Goal: Check status: Check status

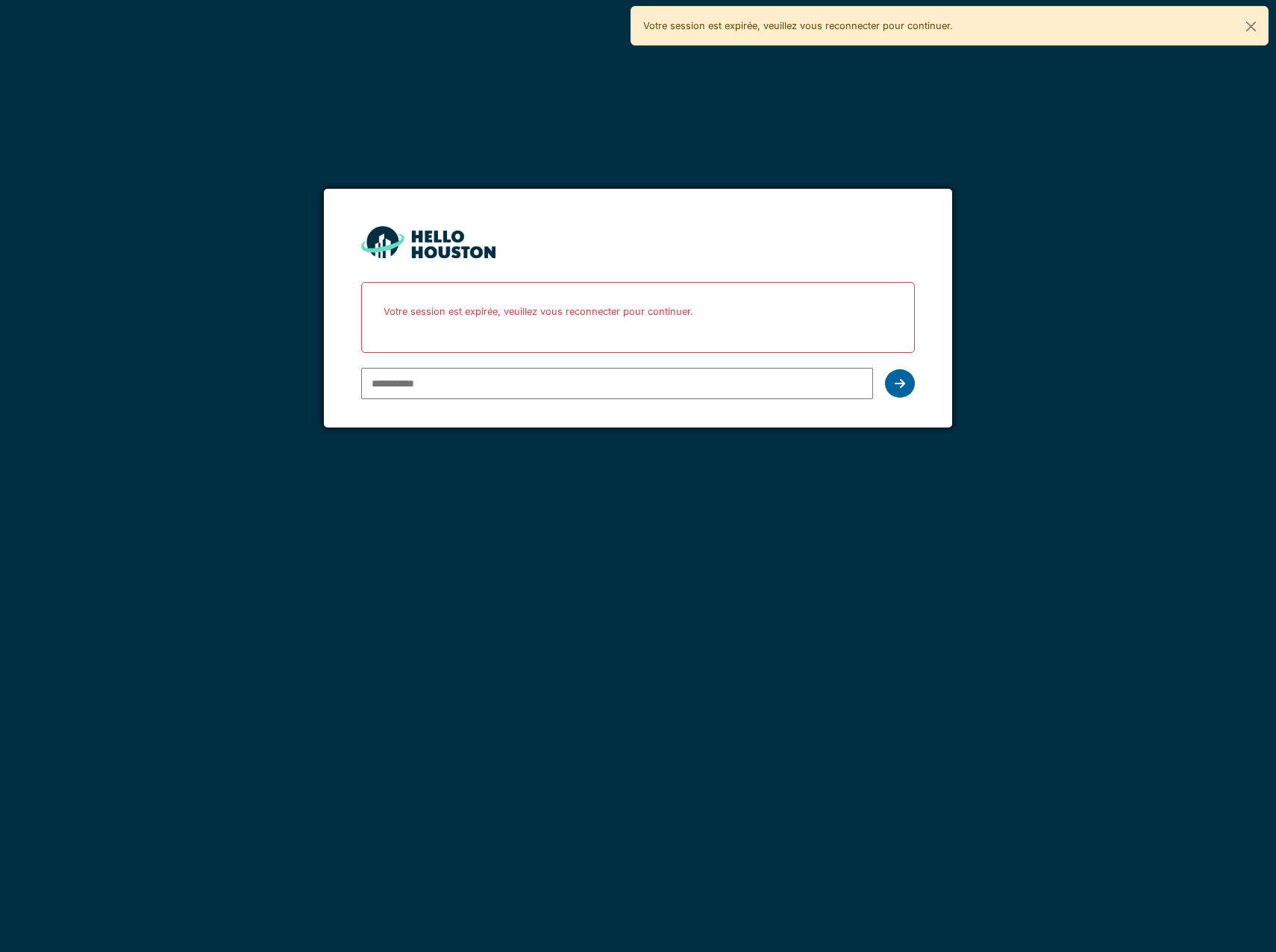
type input "**********"
click at [893, 391] on div at bounding box center [899, 383] width 30 height 28
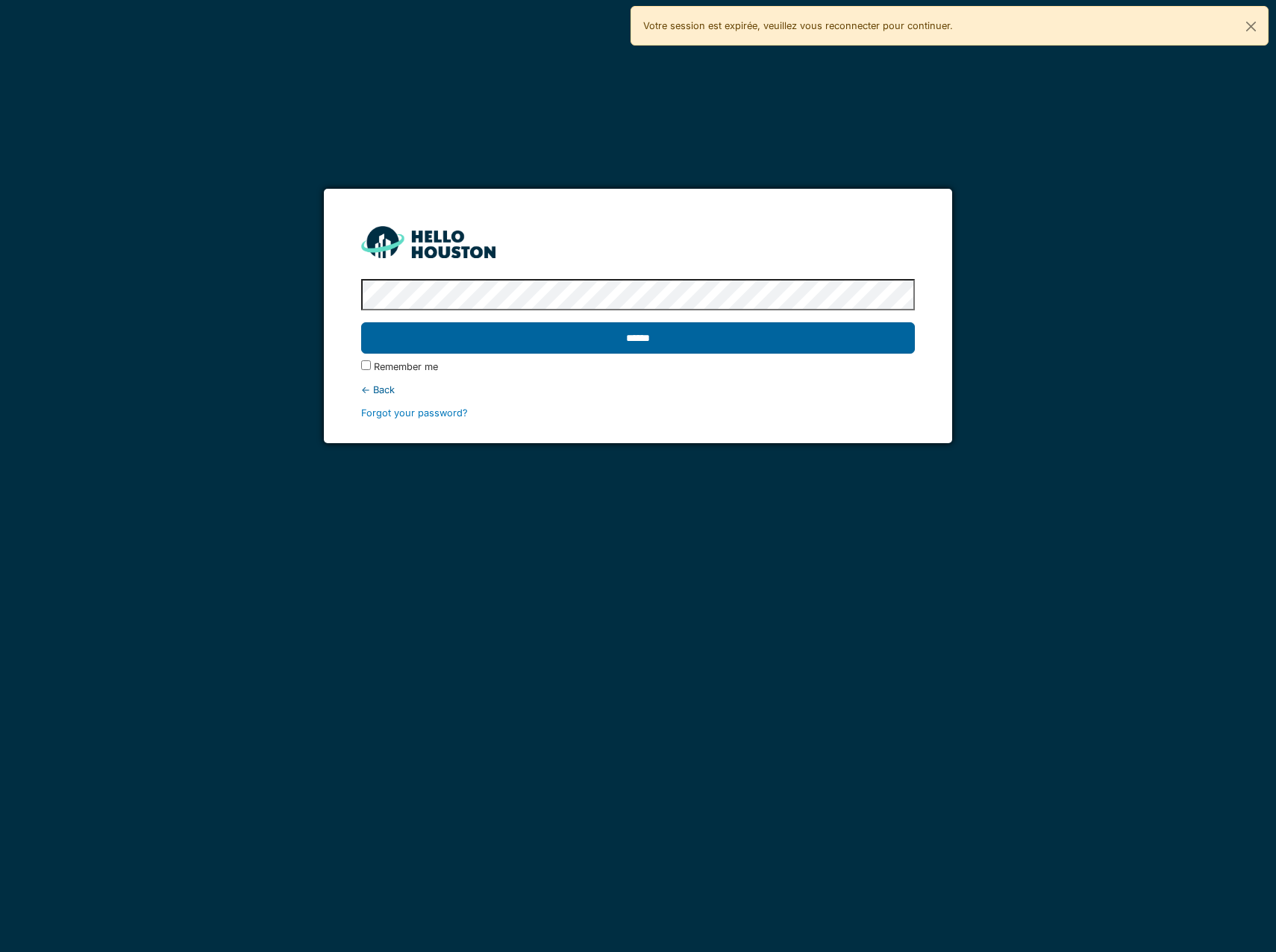
click at [543, 341] on input "******" at bounding box center [638, 337] width 553 height 31
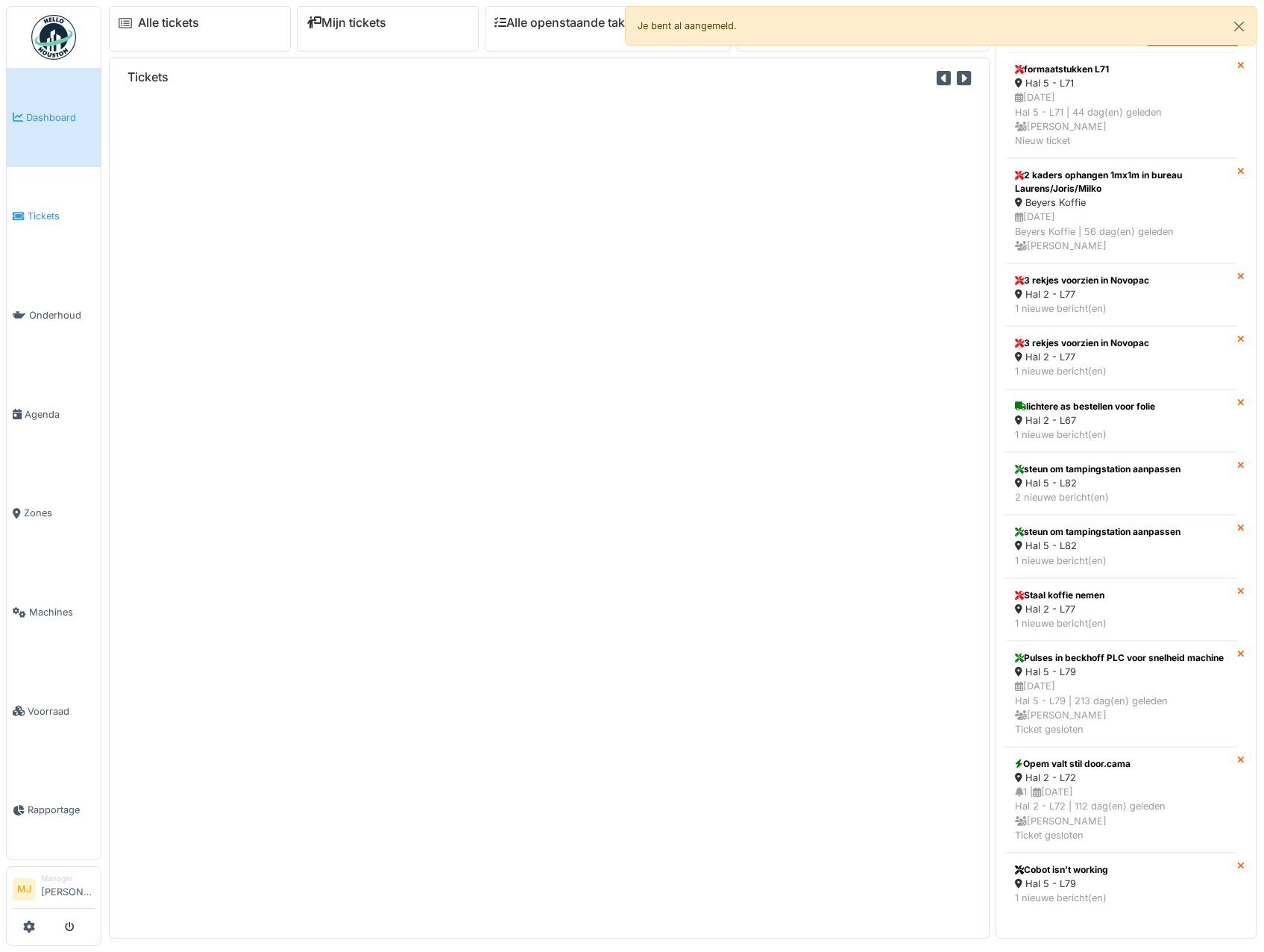
click at [28, 215] on span "Tickets" at bounding box center [61, 216] width 67 height 15
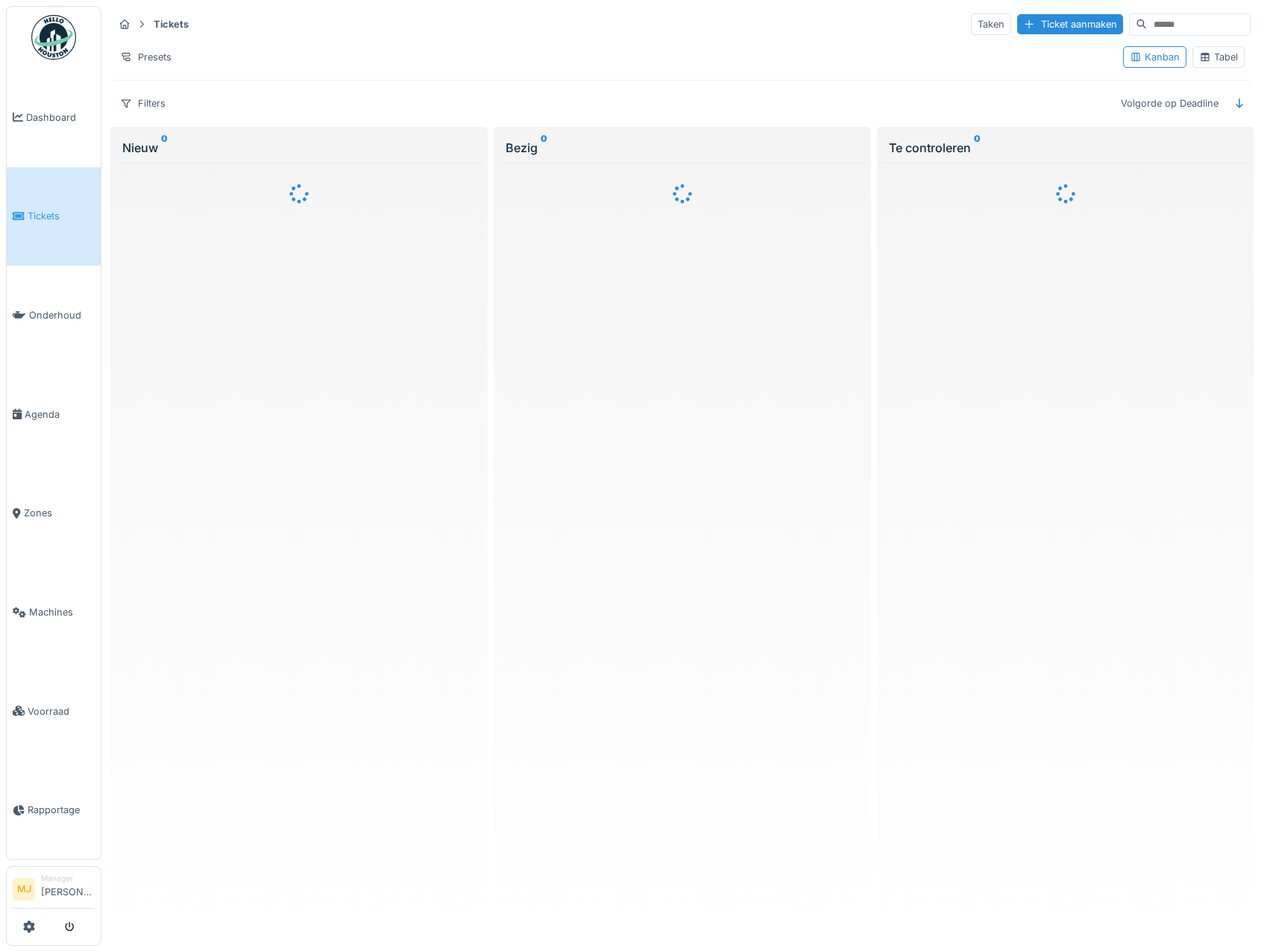
click at [1199, 60] on icon at bounding box center [1205, 57] width 12 height 10
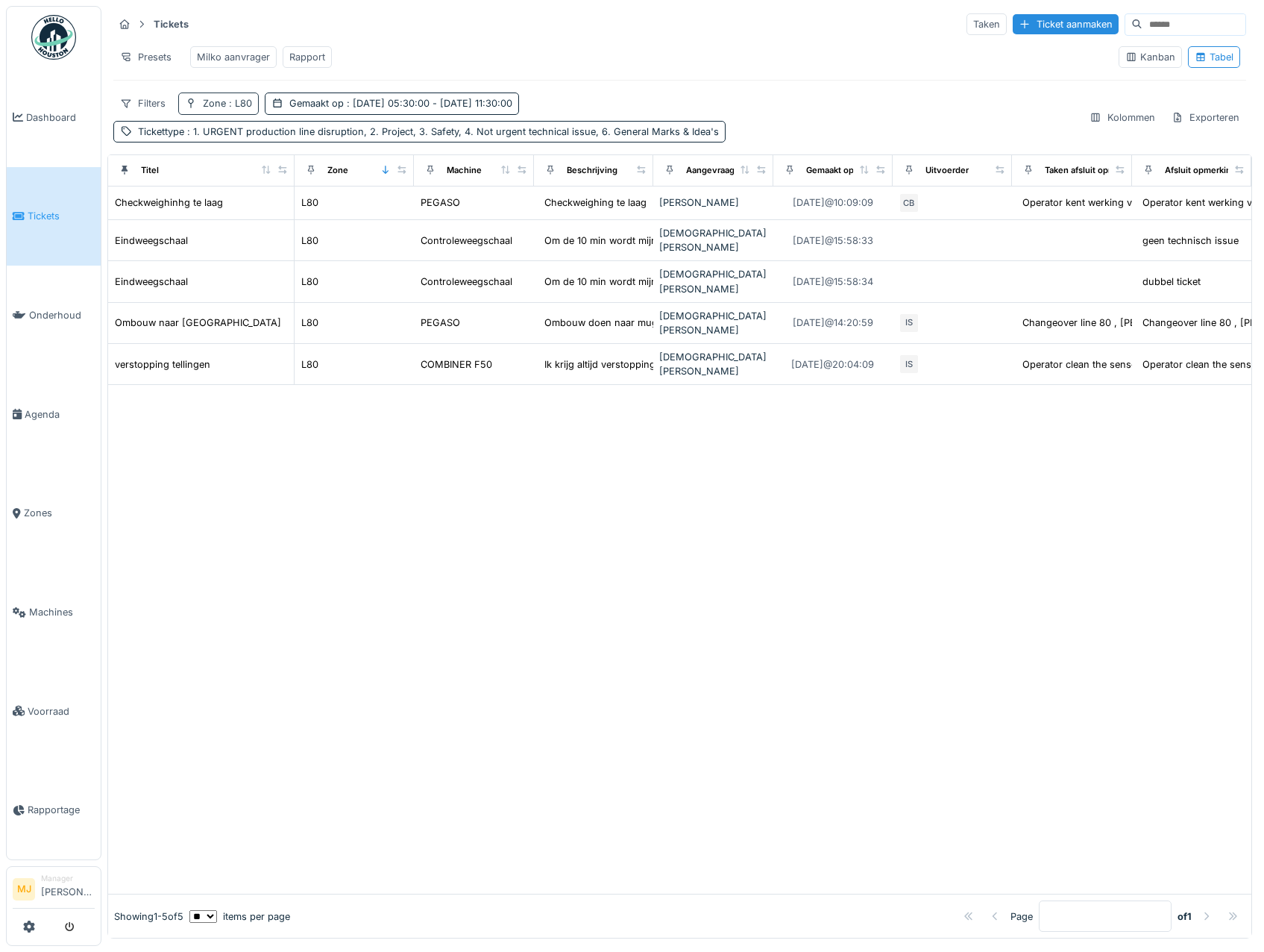
click at [240, 109] on span ": L80" at bounding box center [239, 103] width 26 height 11
click at [220, 182] on icon at bounding box center [220, 180] width 12 height 10
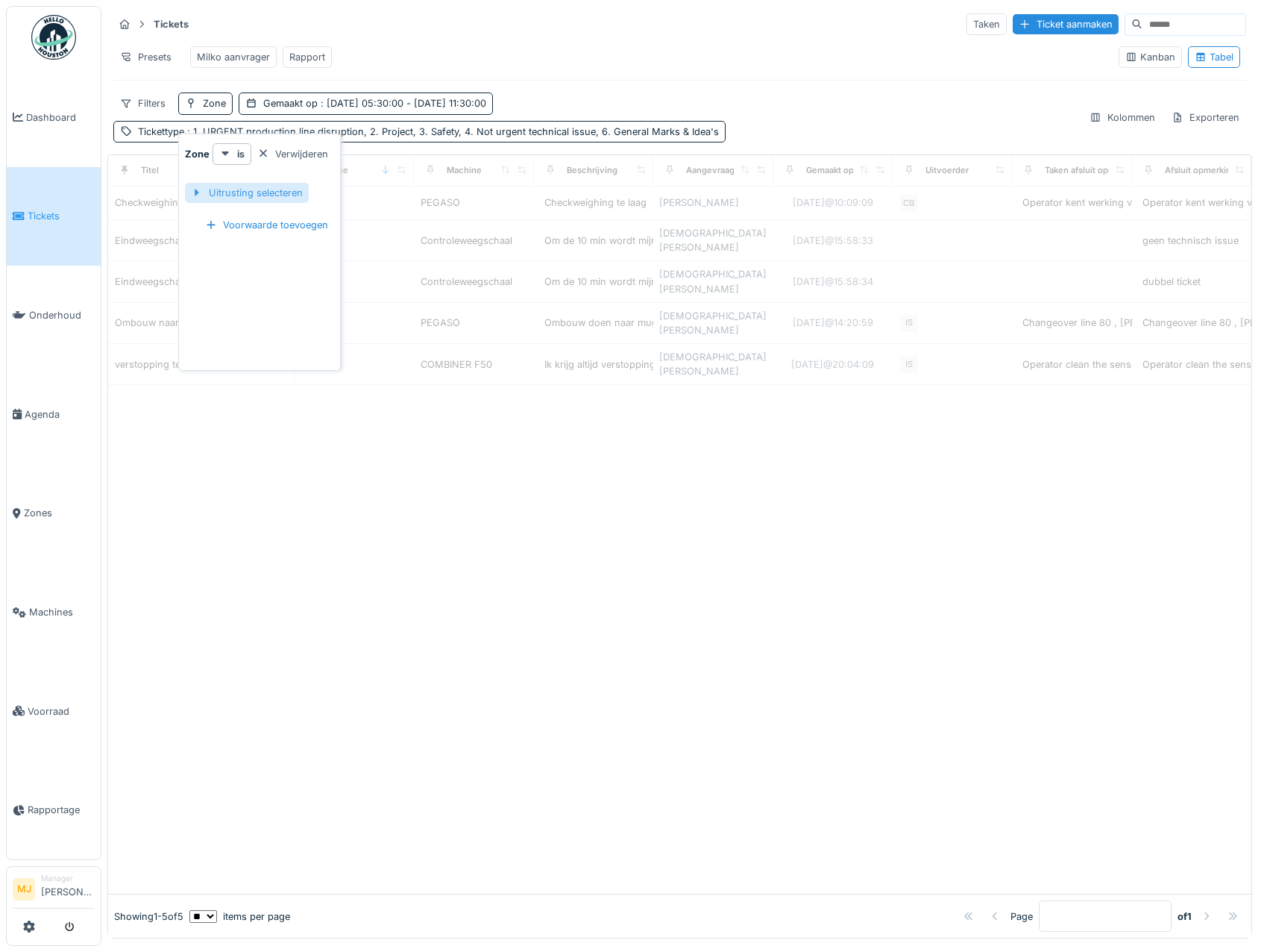
click at [192, 192] on div at bounding box center [197, 193] width 12 height 15
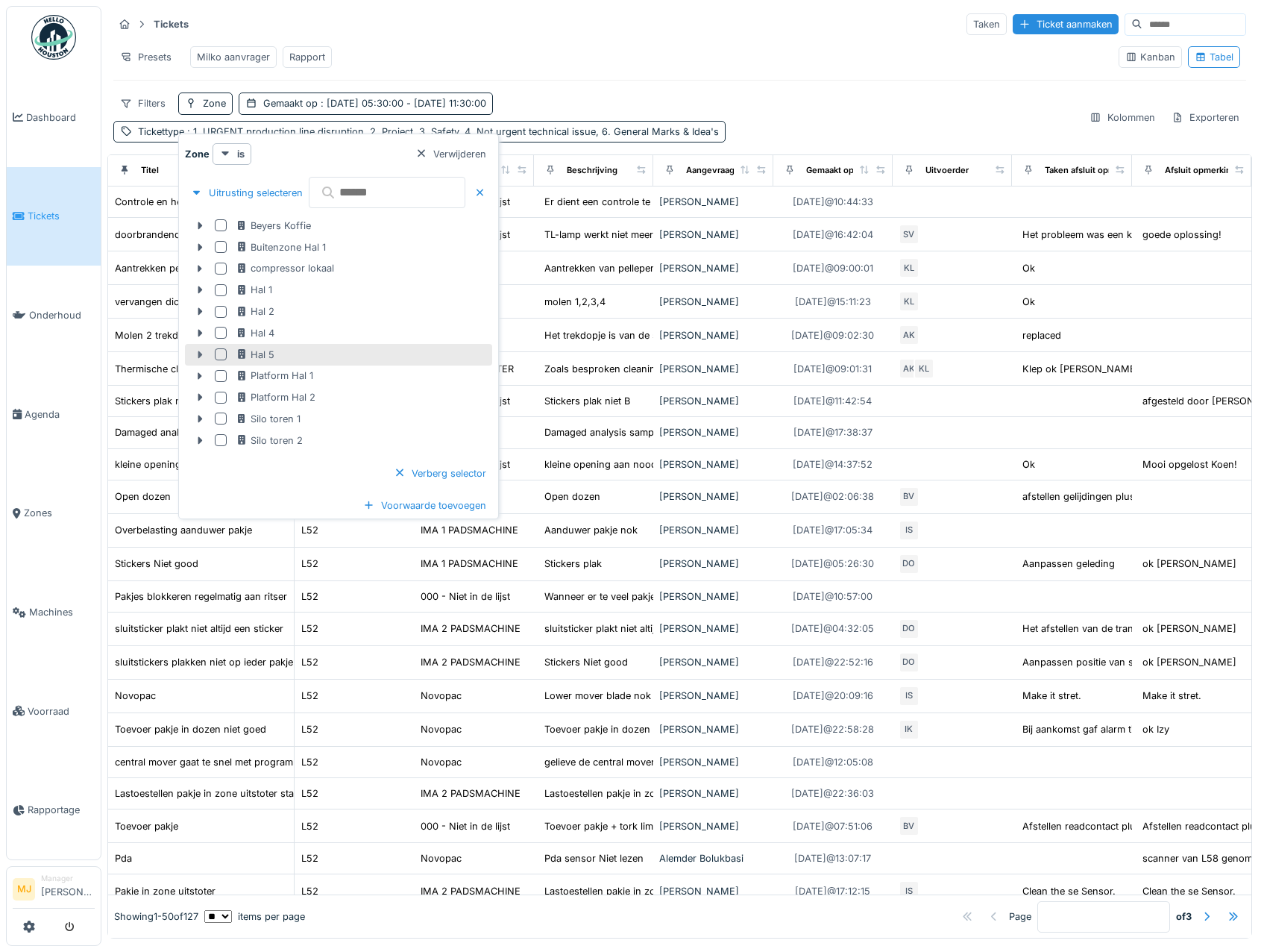
click at [199, 350] on icon at bounding box center [200, 354] width 12 height 10
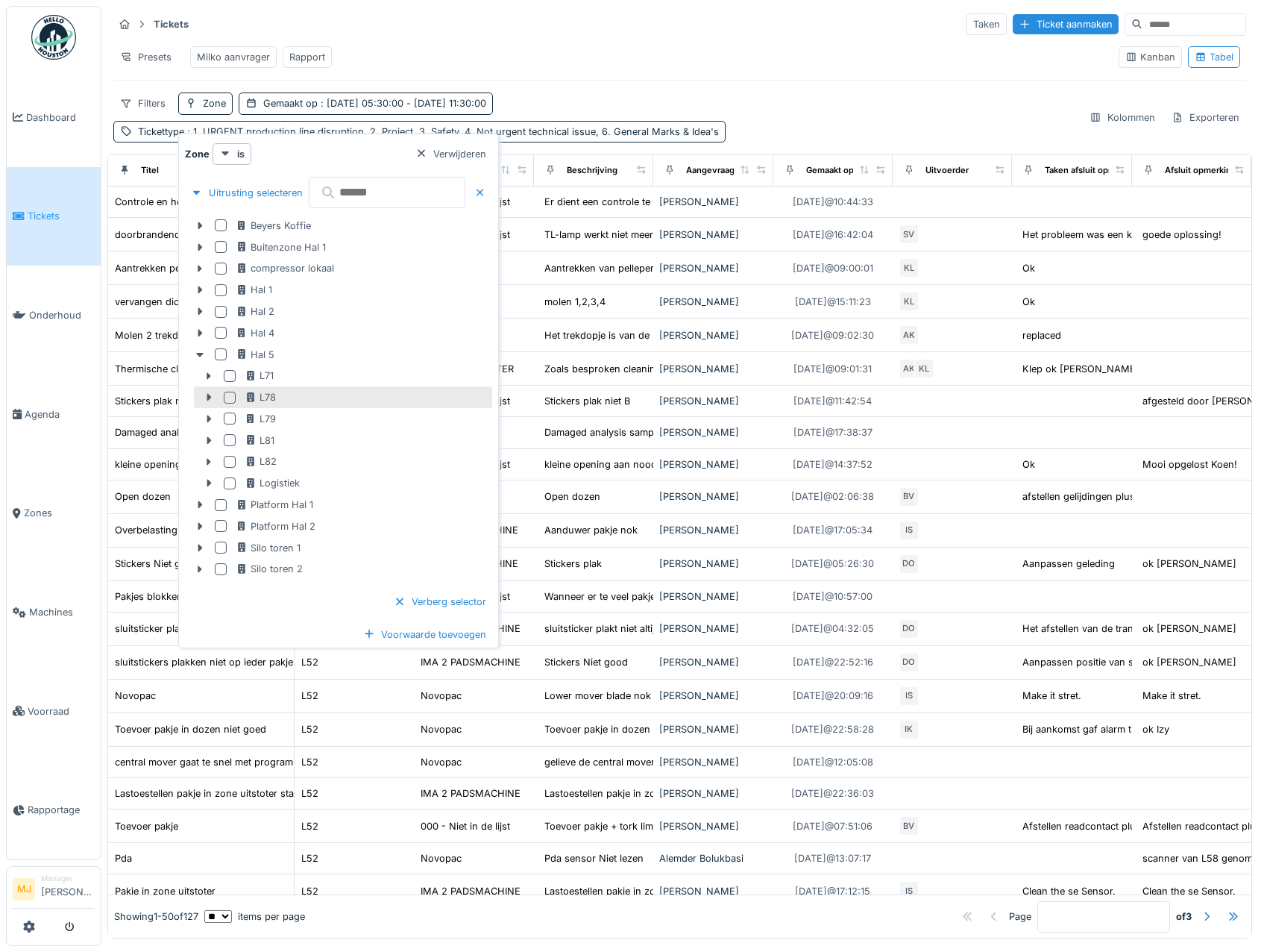
click at [224, 396] on div at bounding box center [230, 398] width 12 height 12
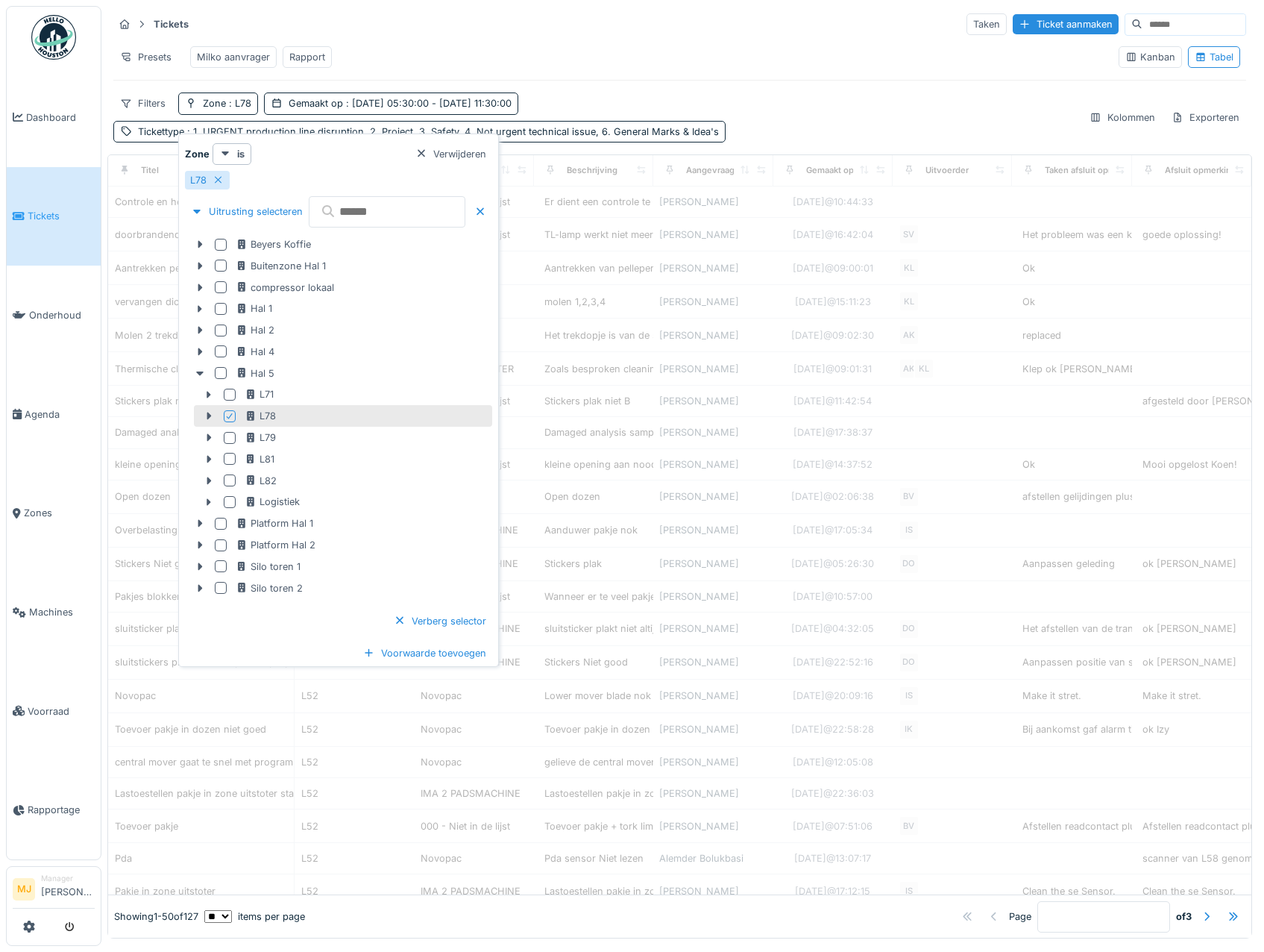
click at [615, 58] on div "Presets Milko aanvrager Rapport" at bounding box center [610, 57] width 993 height 34
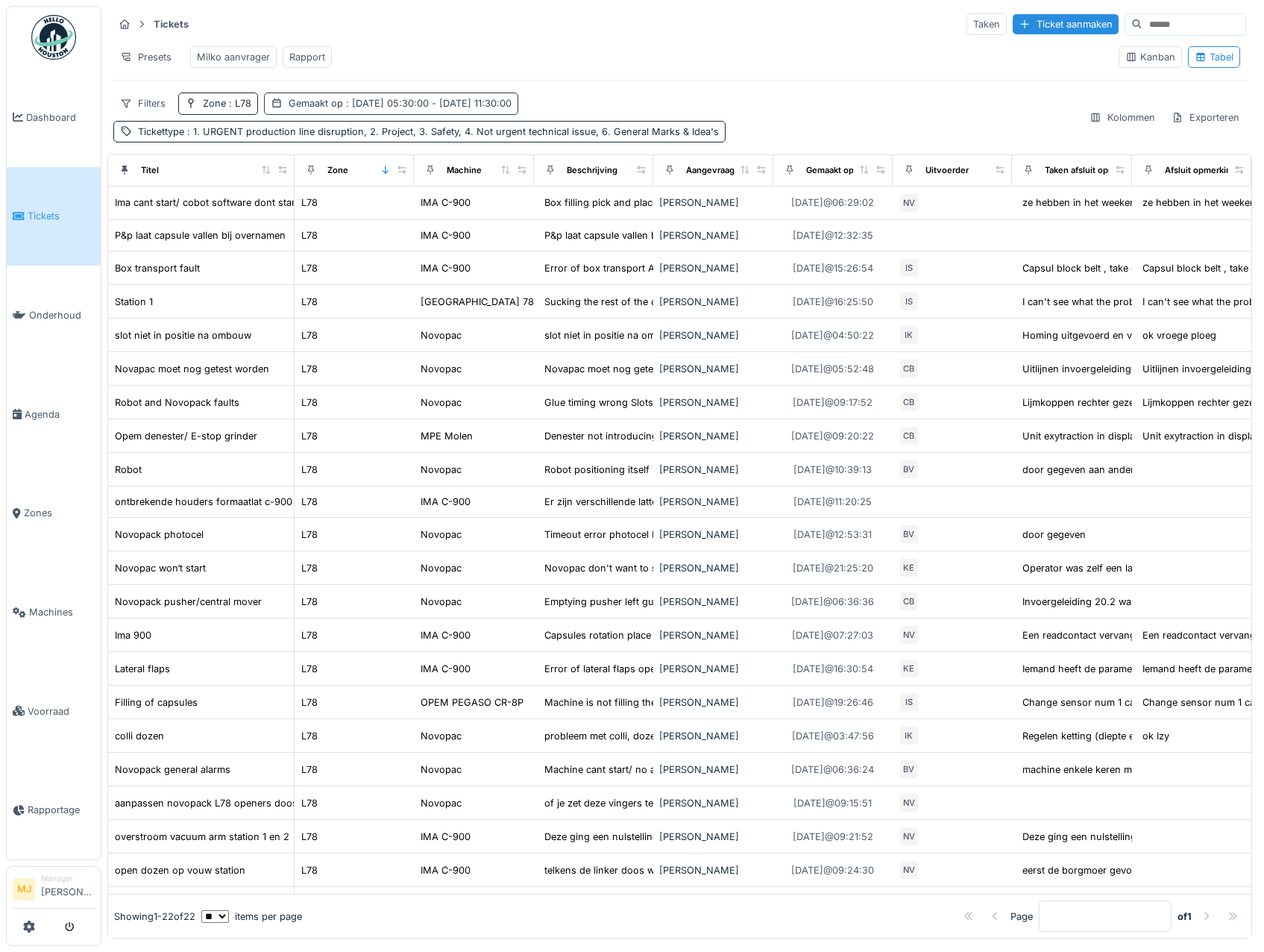
click at [396, 109] on span ": 1-9-2025 05:30:00 - 4-9-2025 11:30:00" at bounding box center [427, 103] width 168 height 11
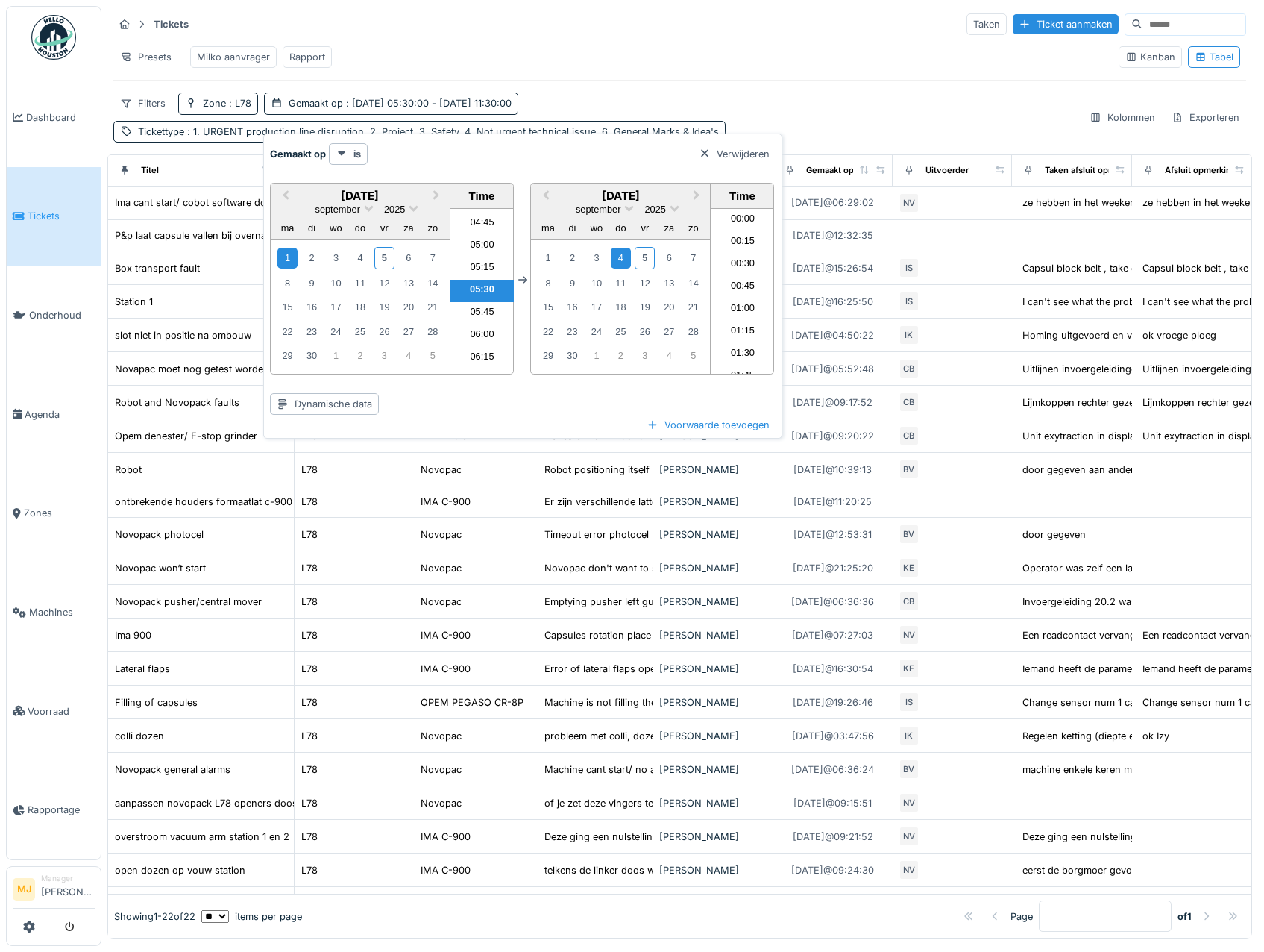
scroll to position [959, 0]
click at [366, 261] on div "4" at bounding box center [360, 258] width 20 height 20
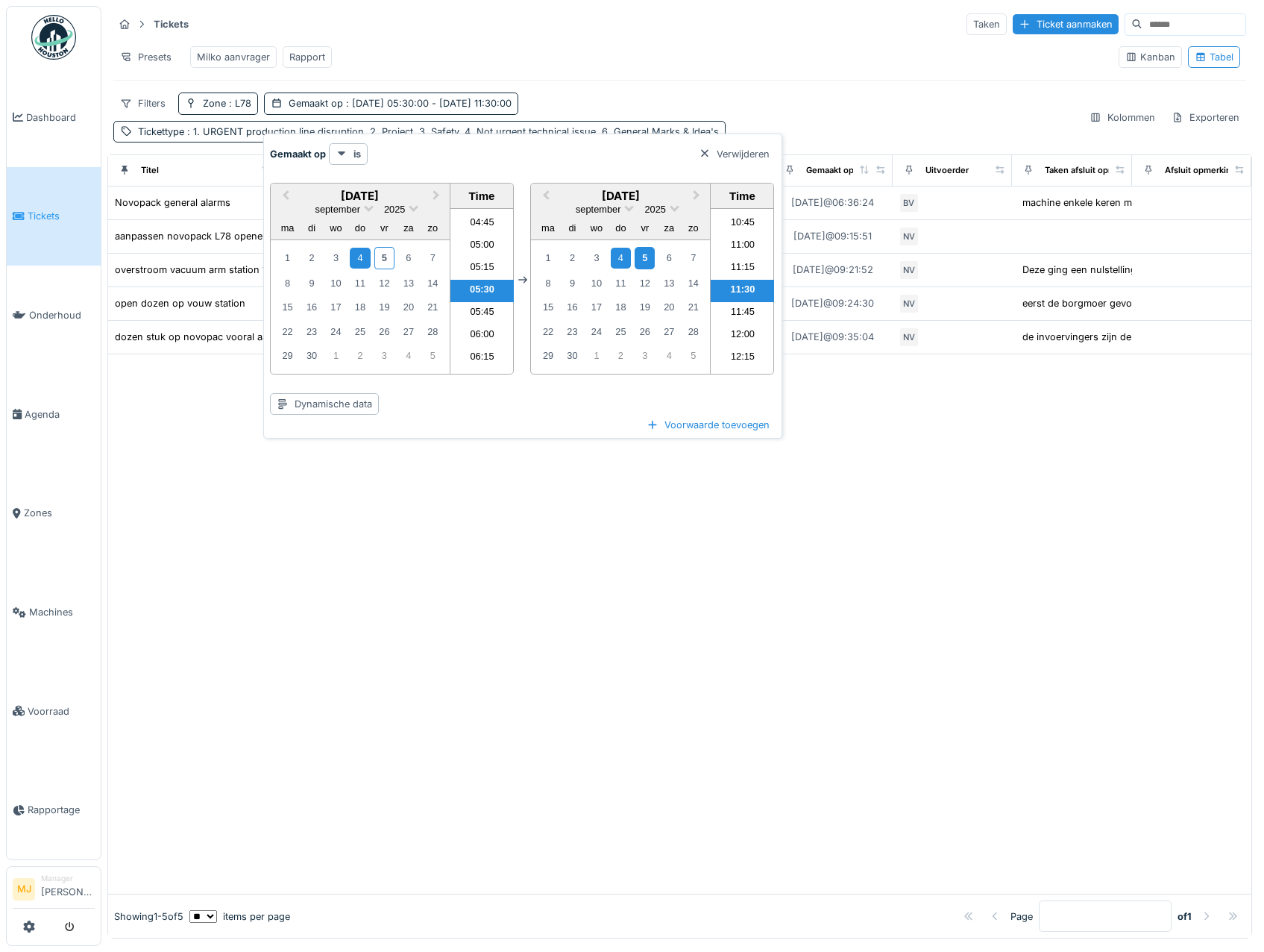
click at [641, 255] on div "5" at bounding box center [645, 258] width 20 height 21
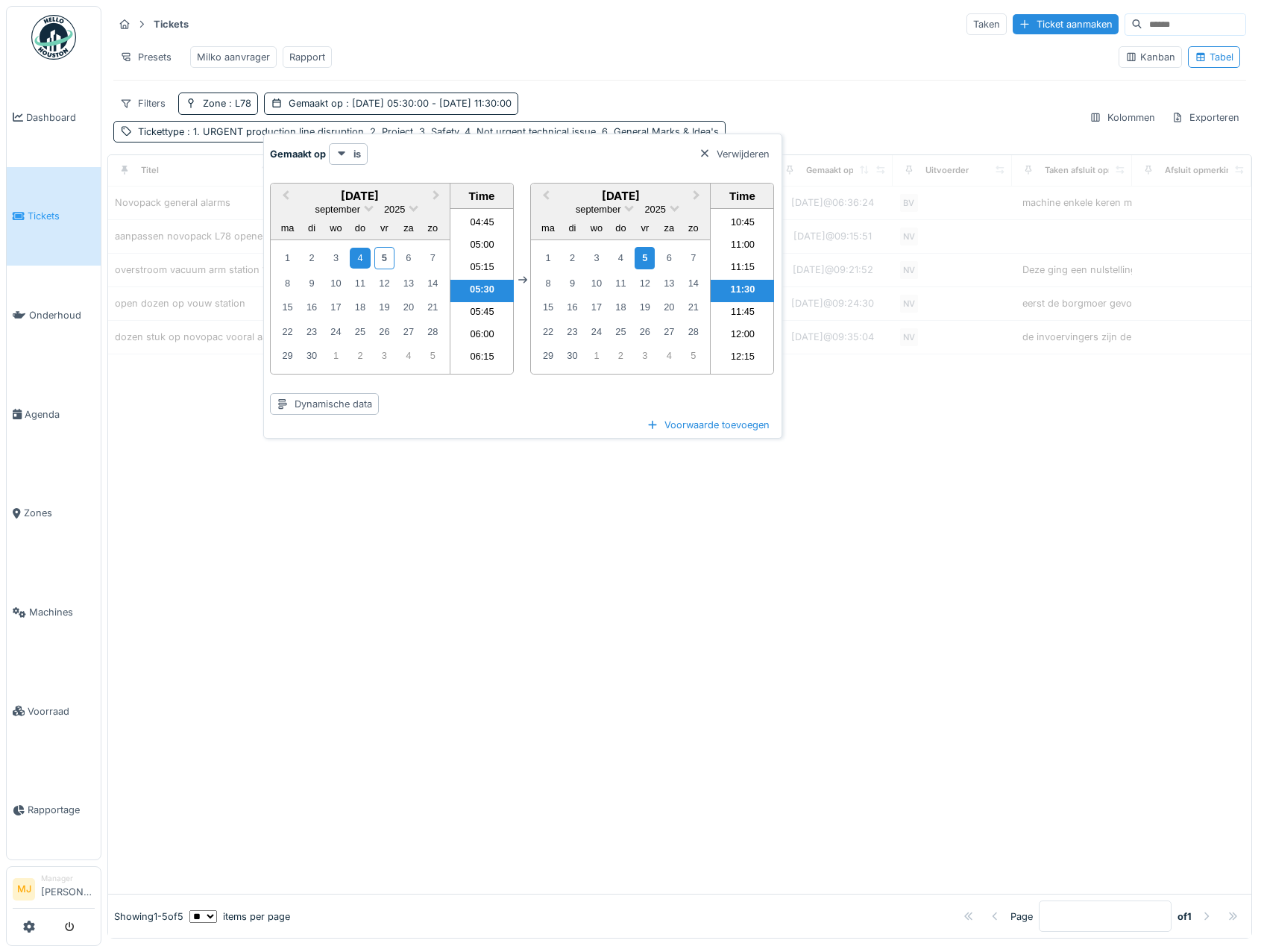
scroll to position [884, 0]
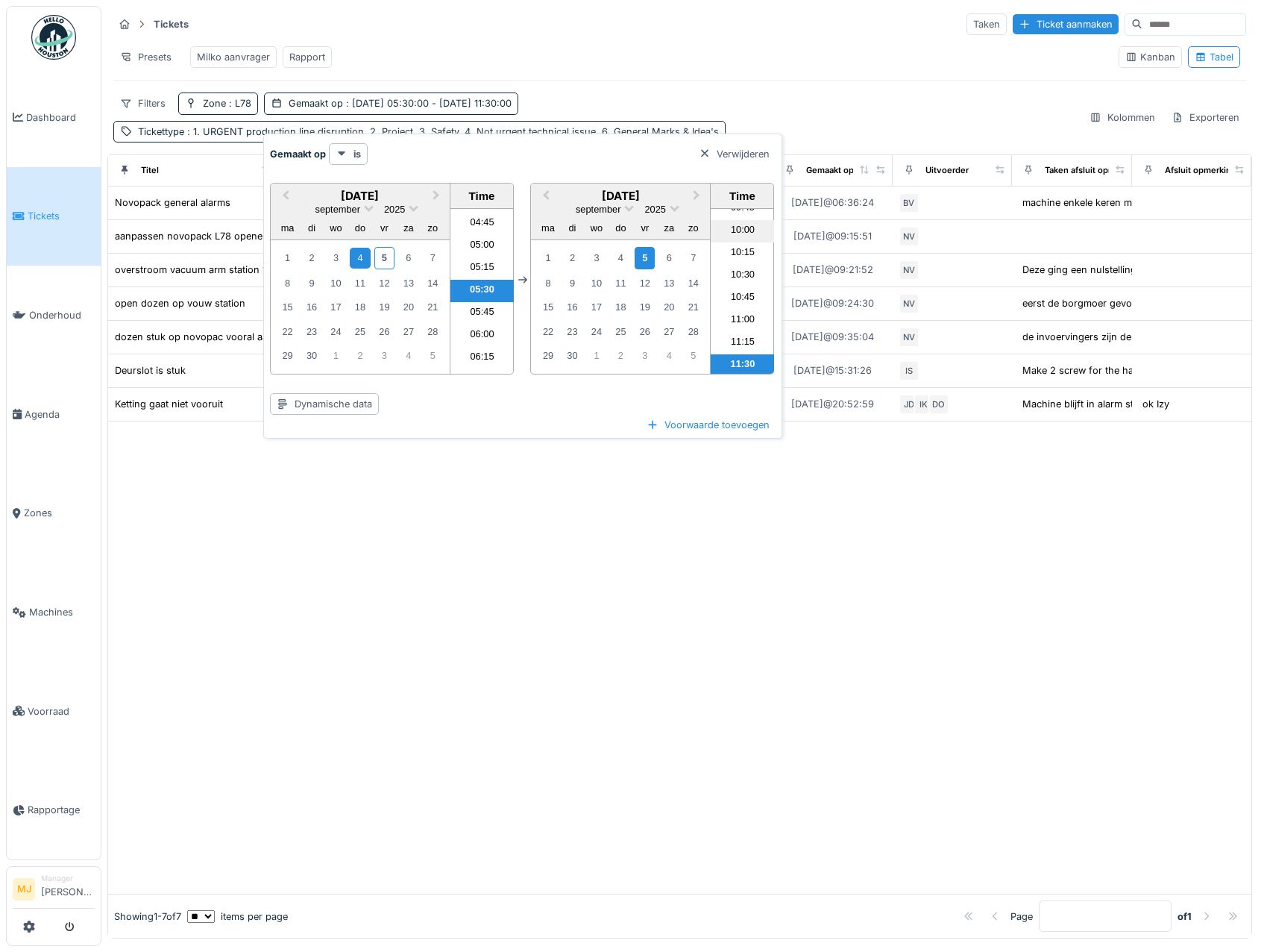
click at [734, 233] on li "10:00" at bounding box center [742, 231] width 64 height 22
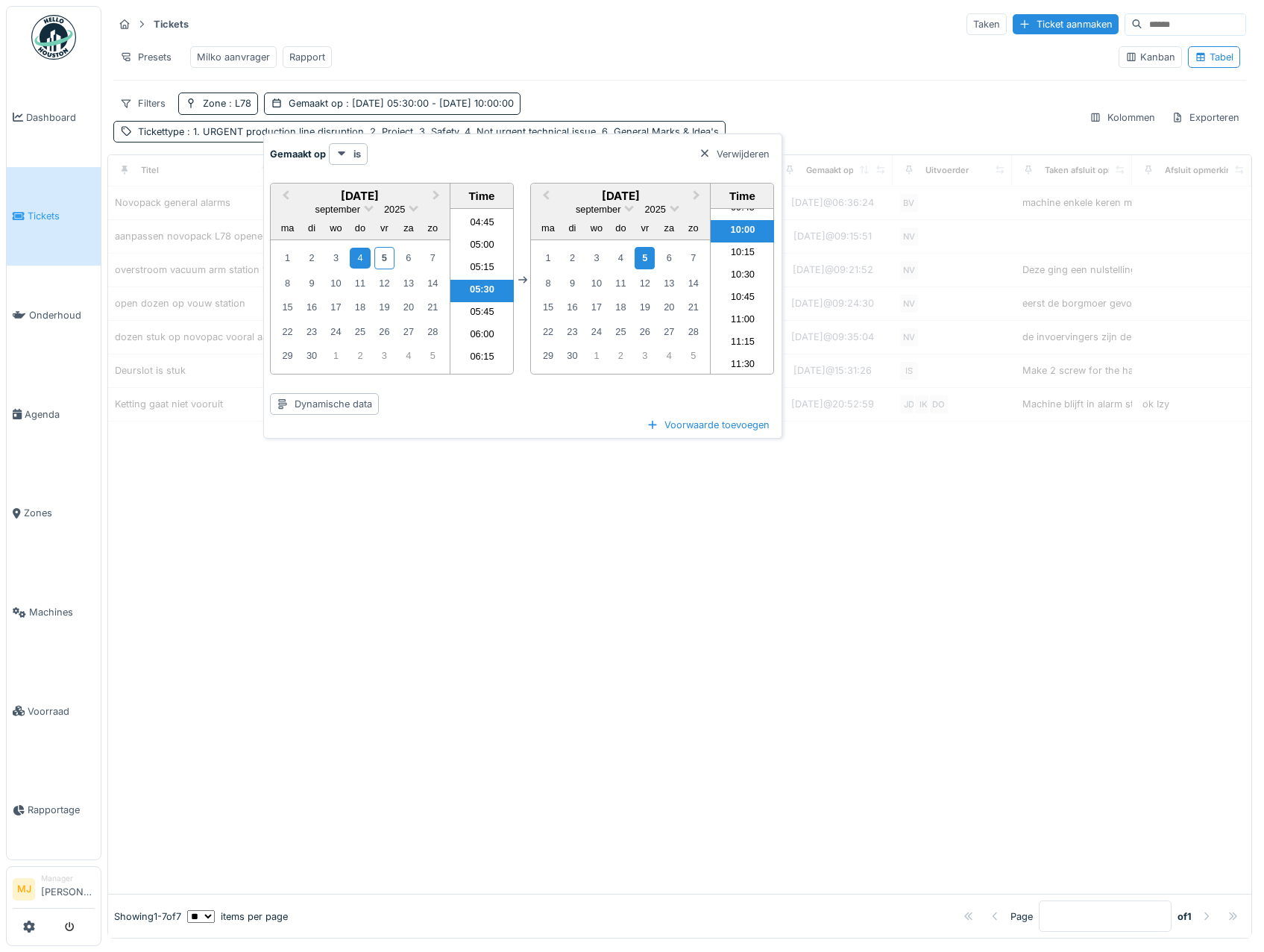
click at [793, 67] on div "Presets Milko aanvrager Rapport" at bounding box center [610, 57] width 993 height 34
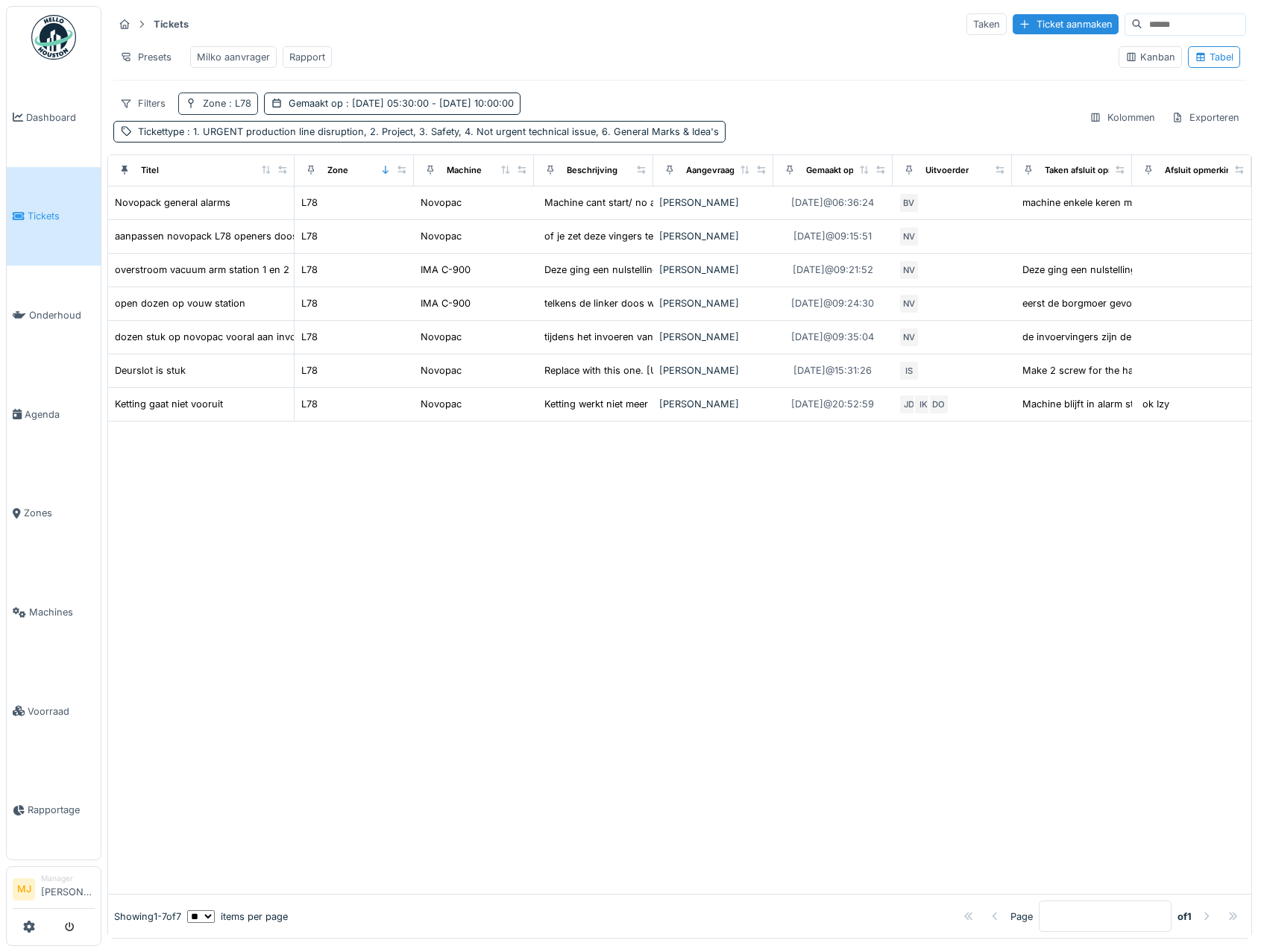
click at [201, 110] on div "Zone : L78" at bounding box center [218, 103] width 80 height 21
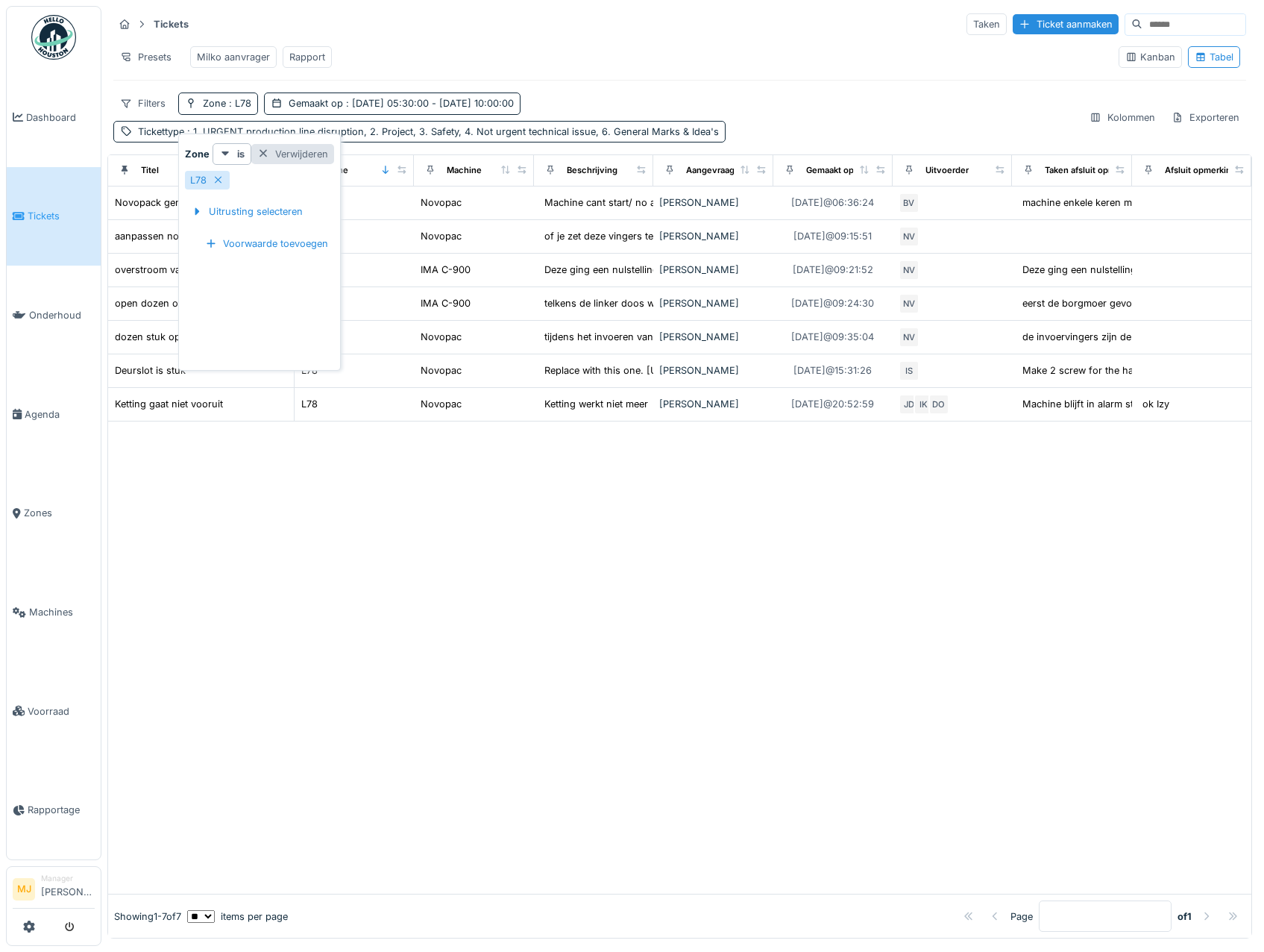
click at [272, 160] on div "Verwijderen" at bounding box center [293, 154] width 83 height 20
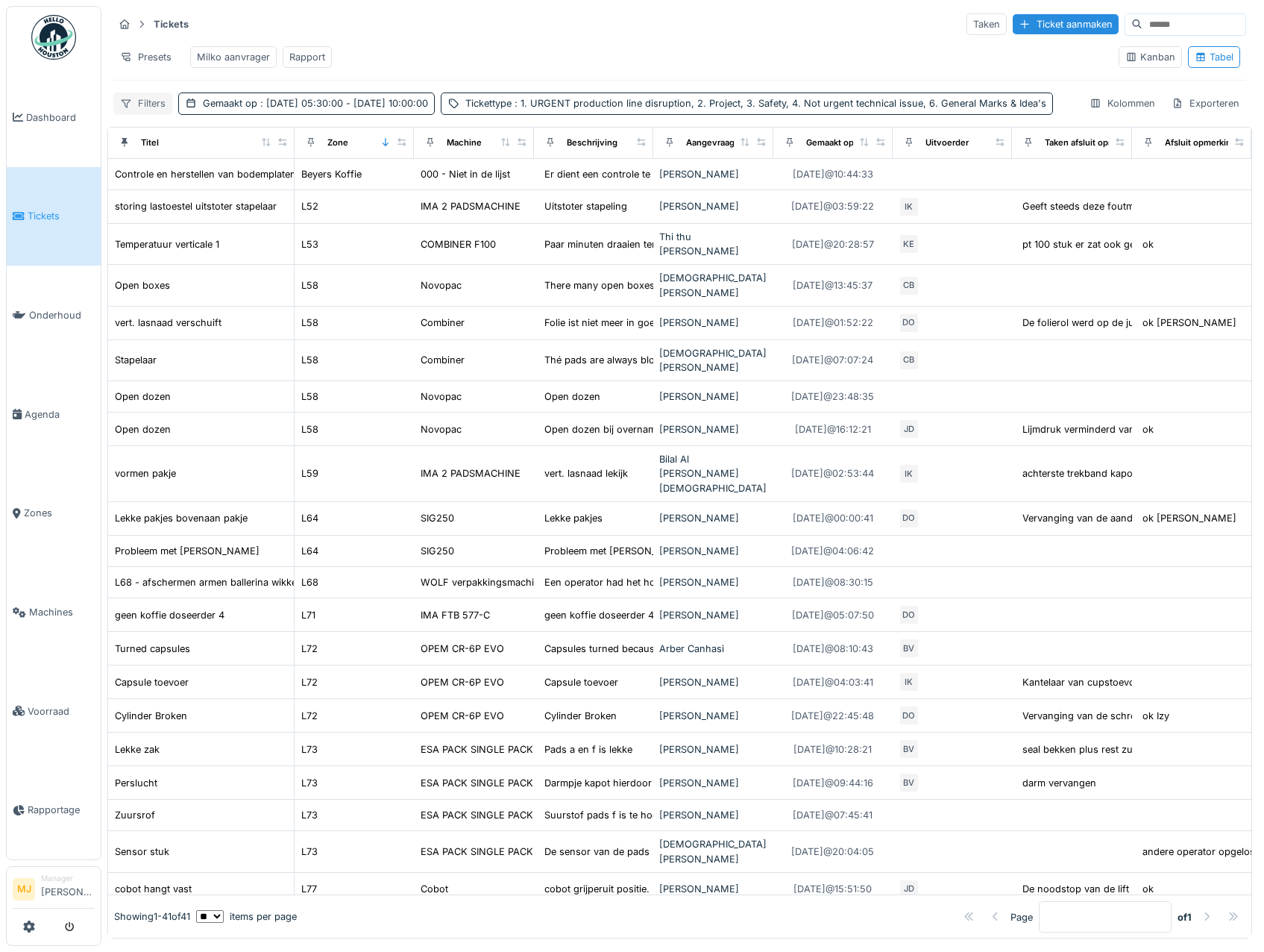
click at [147, 111] on div "Filters" at bounding box center [142, 103] width 59 height 21
click at [418, 51] on div "Presets Milko aanvrager Rapport" at bounding box center [610, 57] width 993 height 34
click at [148, 114] on div "Filters" at bounding box center [142, 103] width 59 height 21
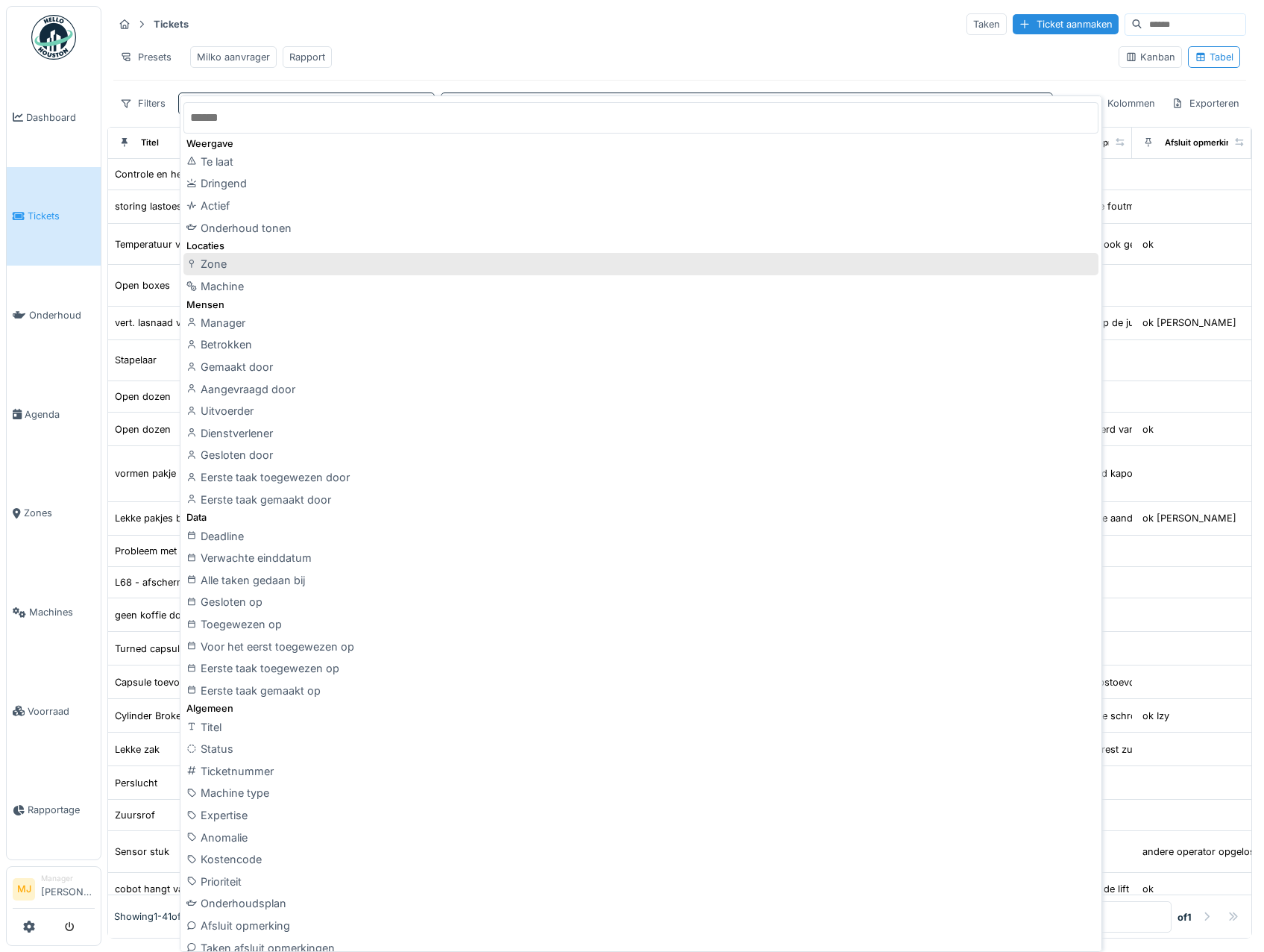
click at [237, 272] on div "Zone" at bounding box center [641, 263] width 915 height 22
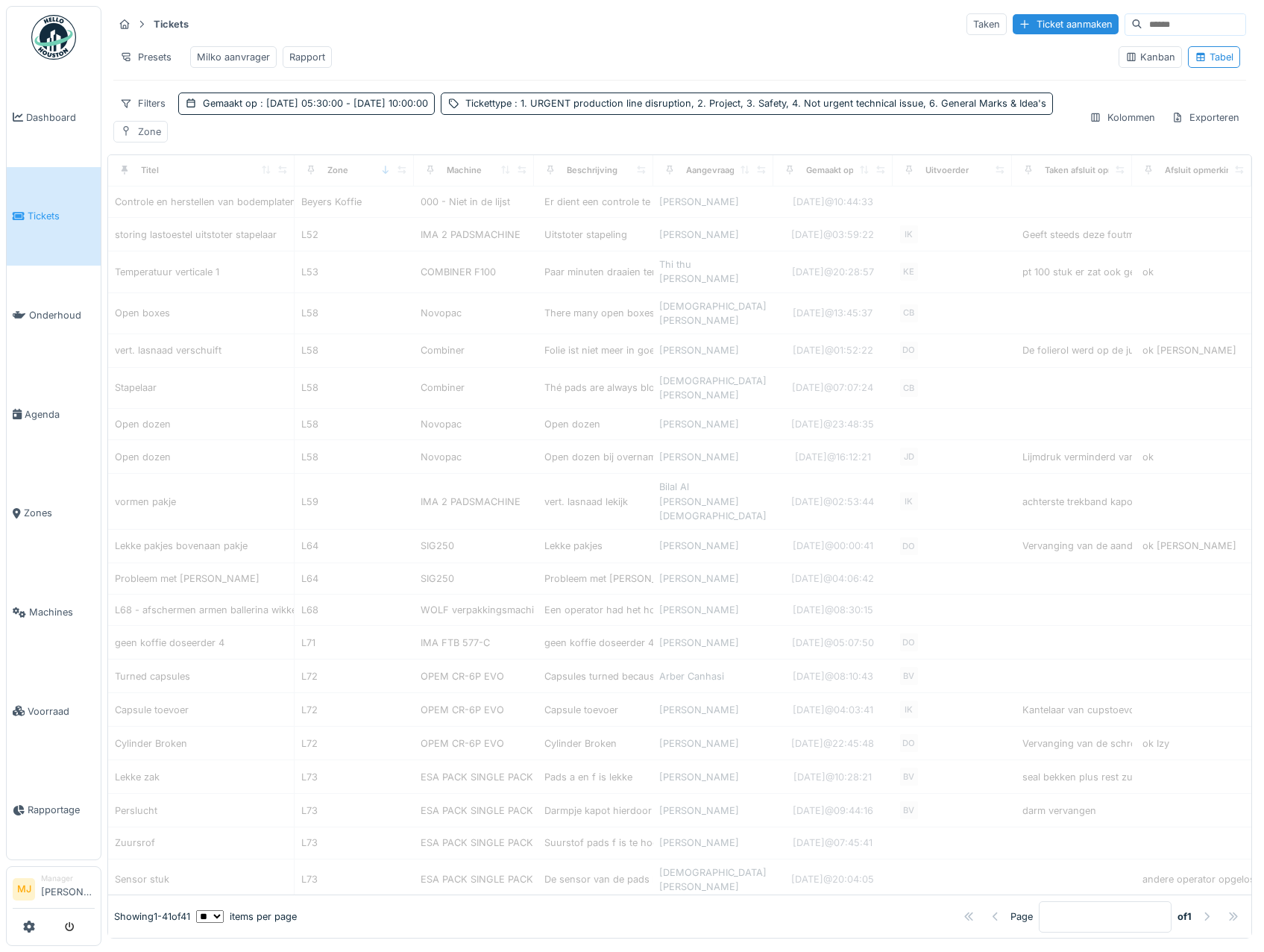
click at [129, 135] on icon at bounding box center [125, 131] width 5 height 10
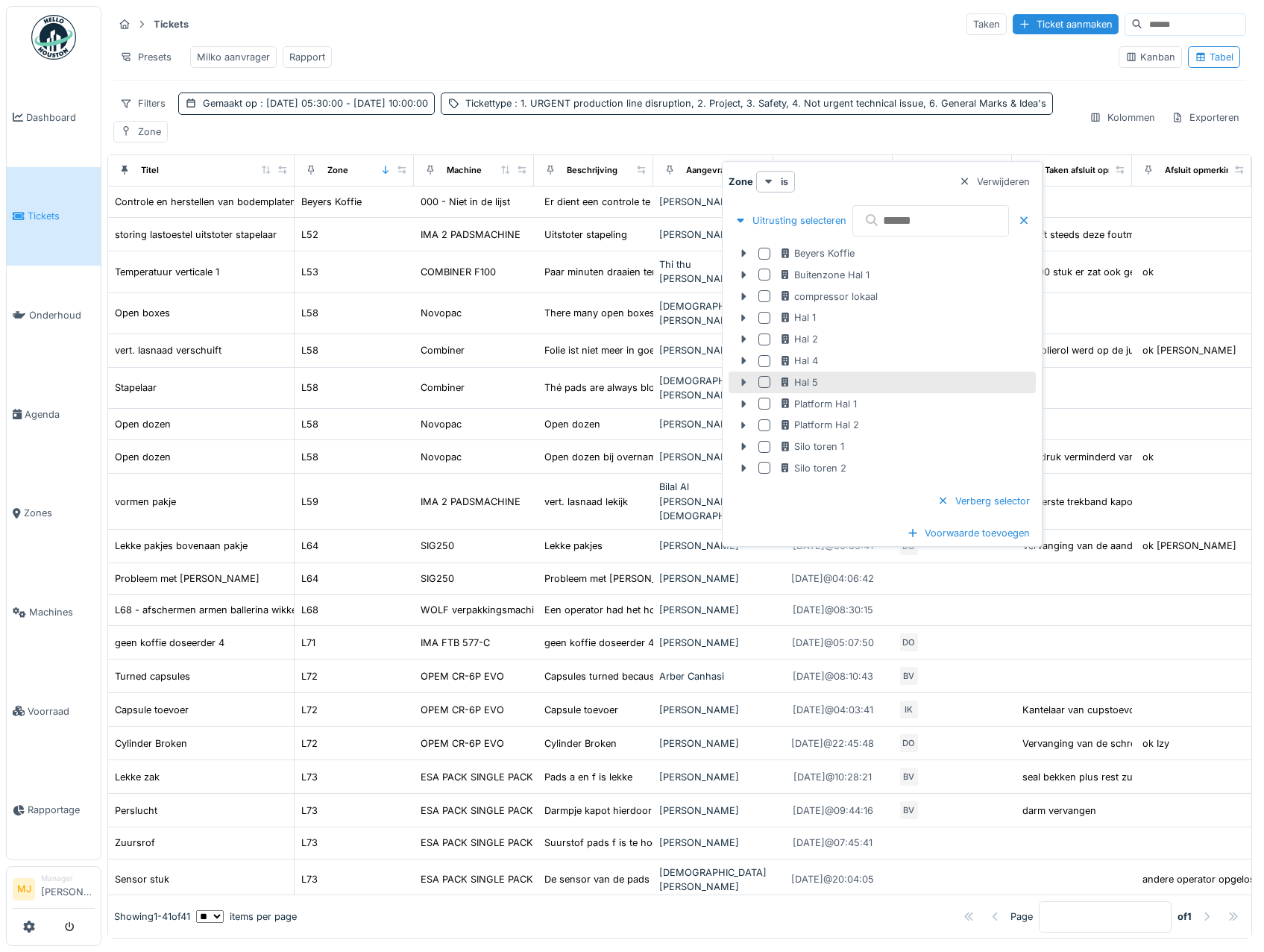
click at [746, 383] on icon at bounding box center [744, 382] width 12 height 10
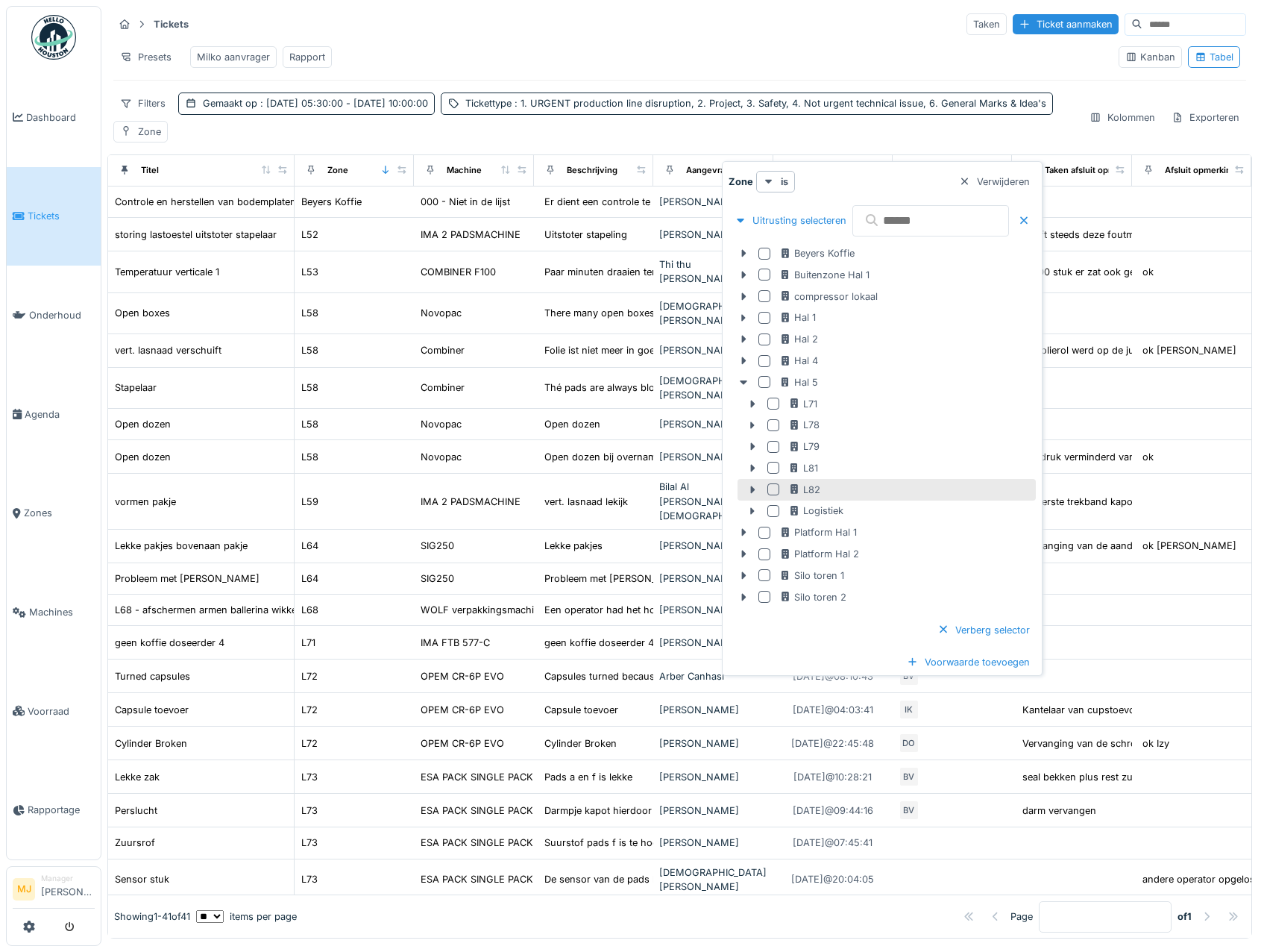
click at [773, 491] on div at bounding box center [774, 490] width 12 height 12
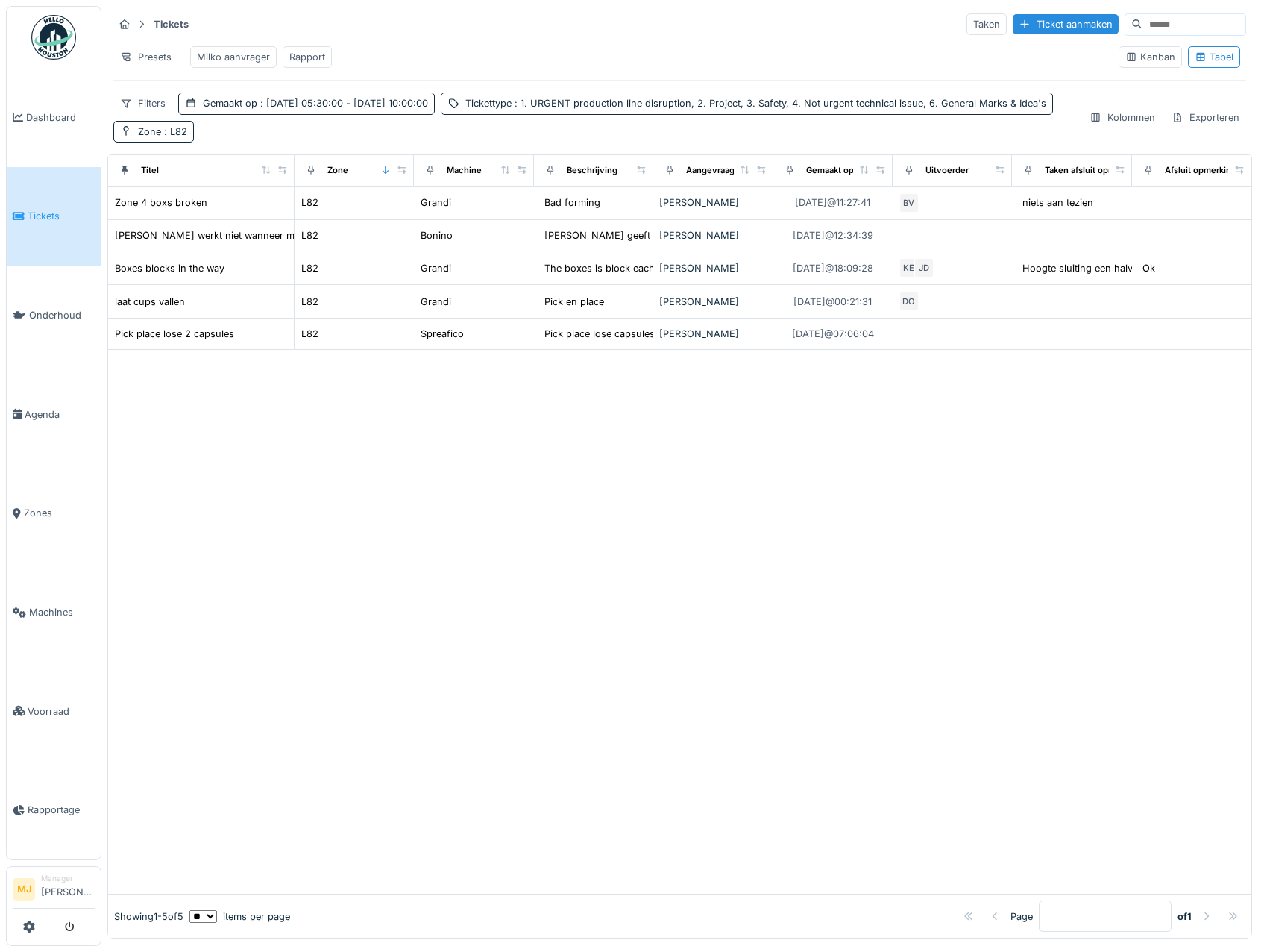
click at [814, 68] on div "Presets Milko aanvrager Rapport" at bounding box center [610, 57] width 993 height 34
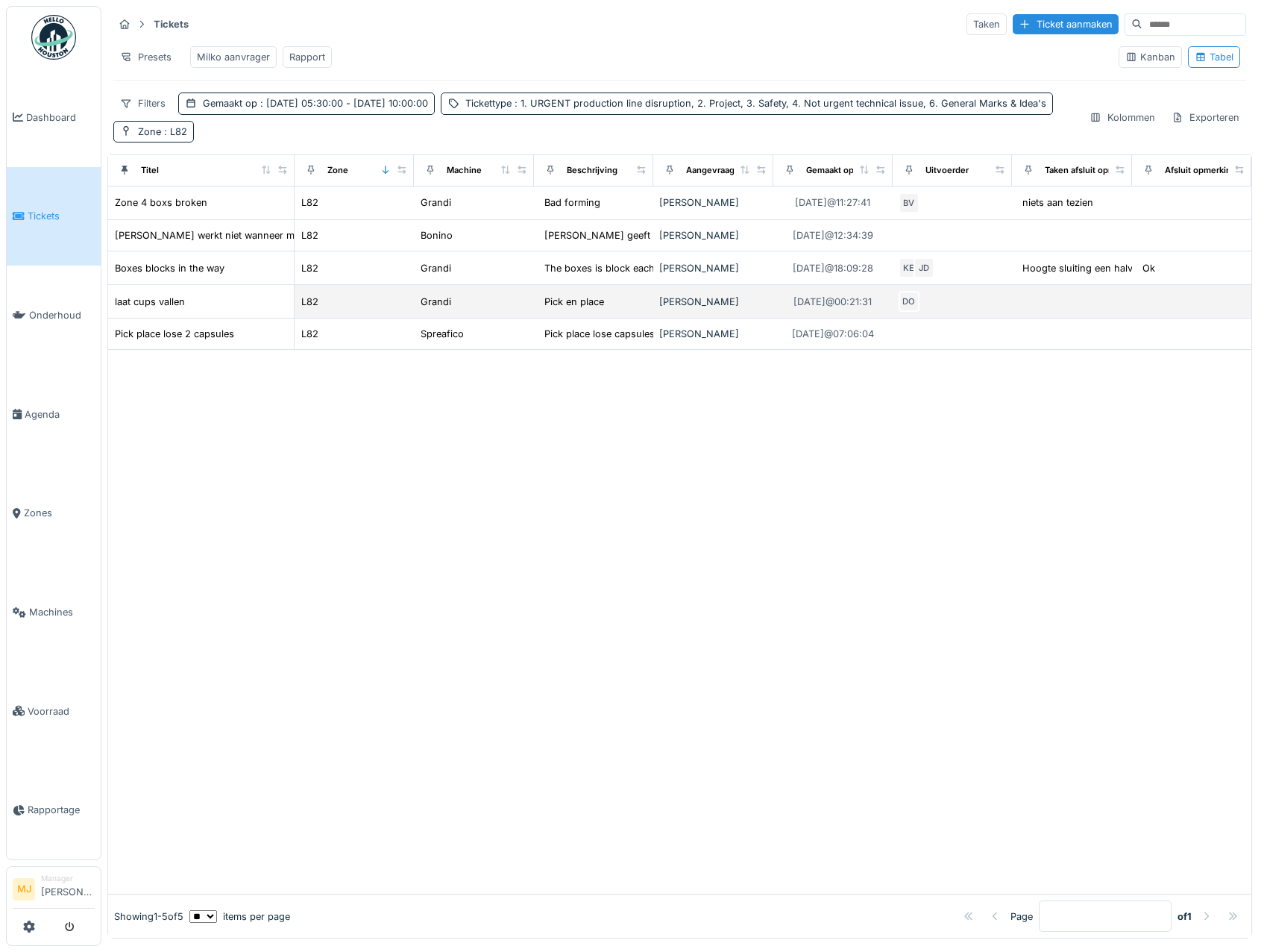
click at [943, 311] on div "DO" at bounding box center [953, 301] width 107 height 21
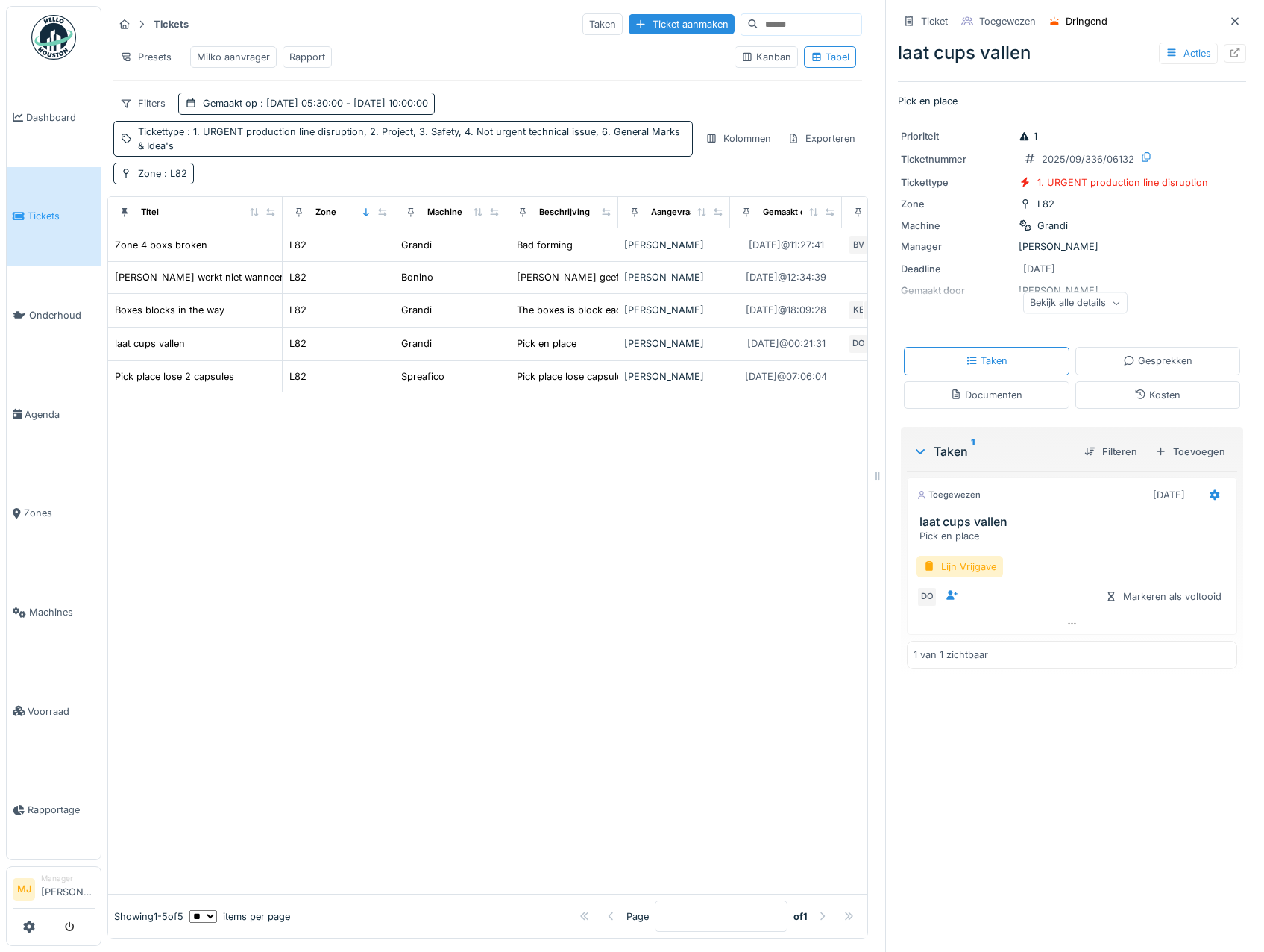
click at [1073, 302] on div "Bekijk alle details" at bounding box center [1075, 303] width 104 height 21
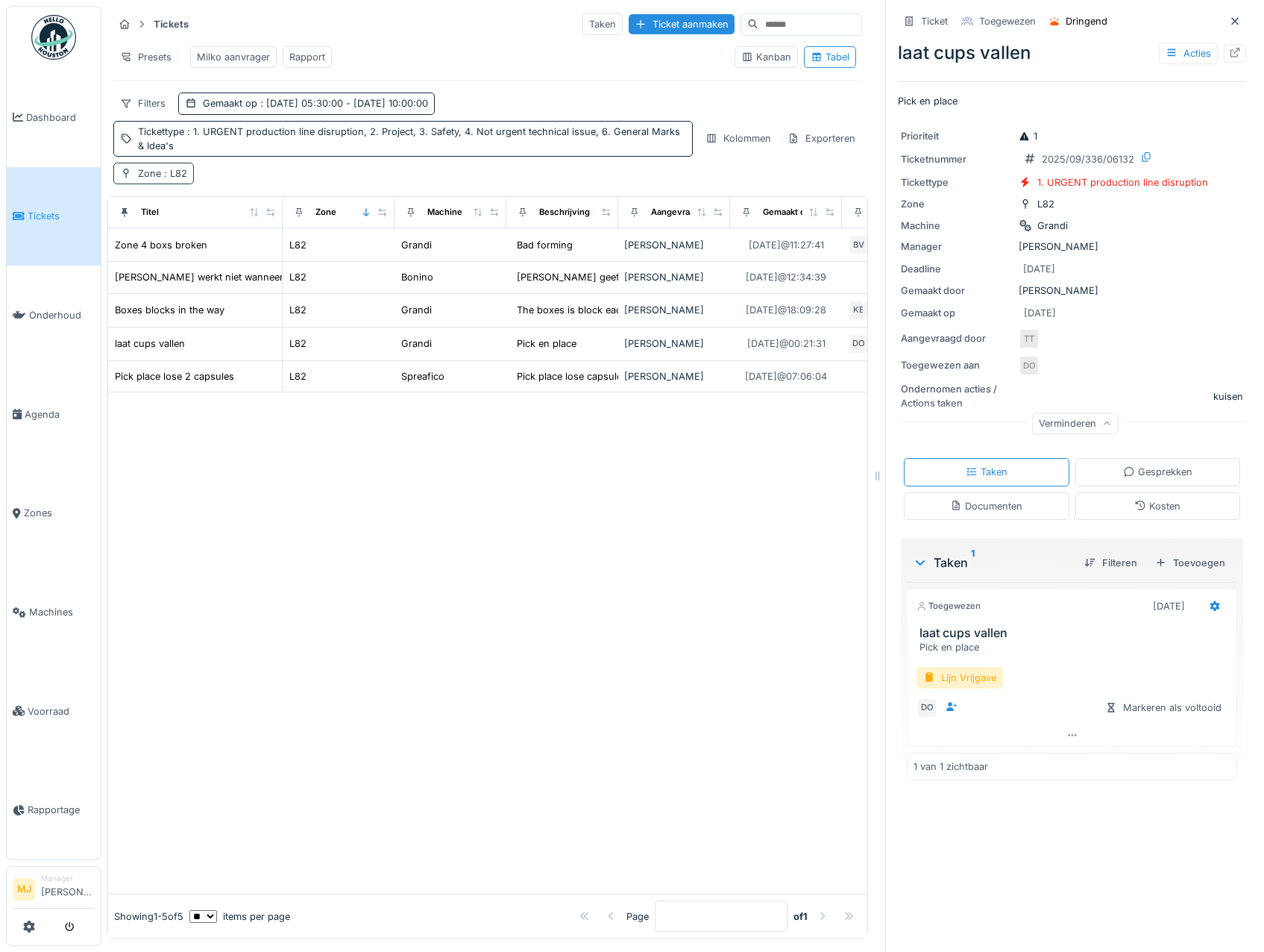
click at [156, 181] on div "Zone : L82" at bounding box center [162, 173] width 49 height 15
click at [155, 249] on icon at bounding box center [155, 250] width 8 height 8
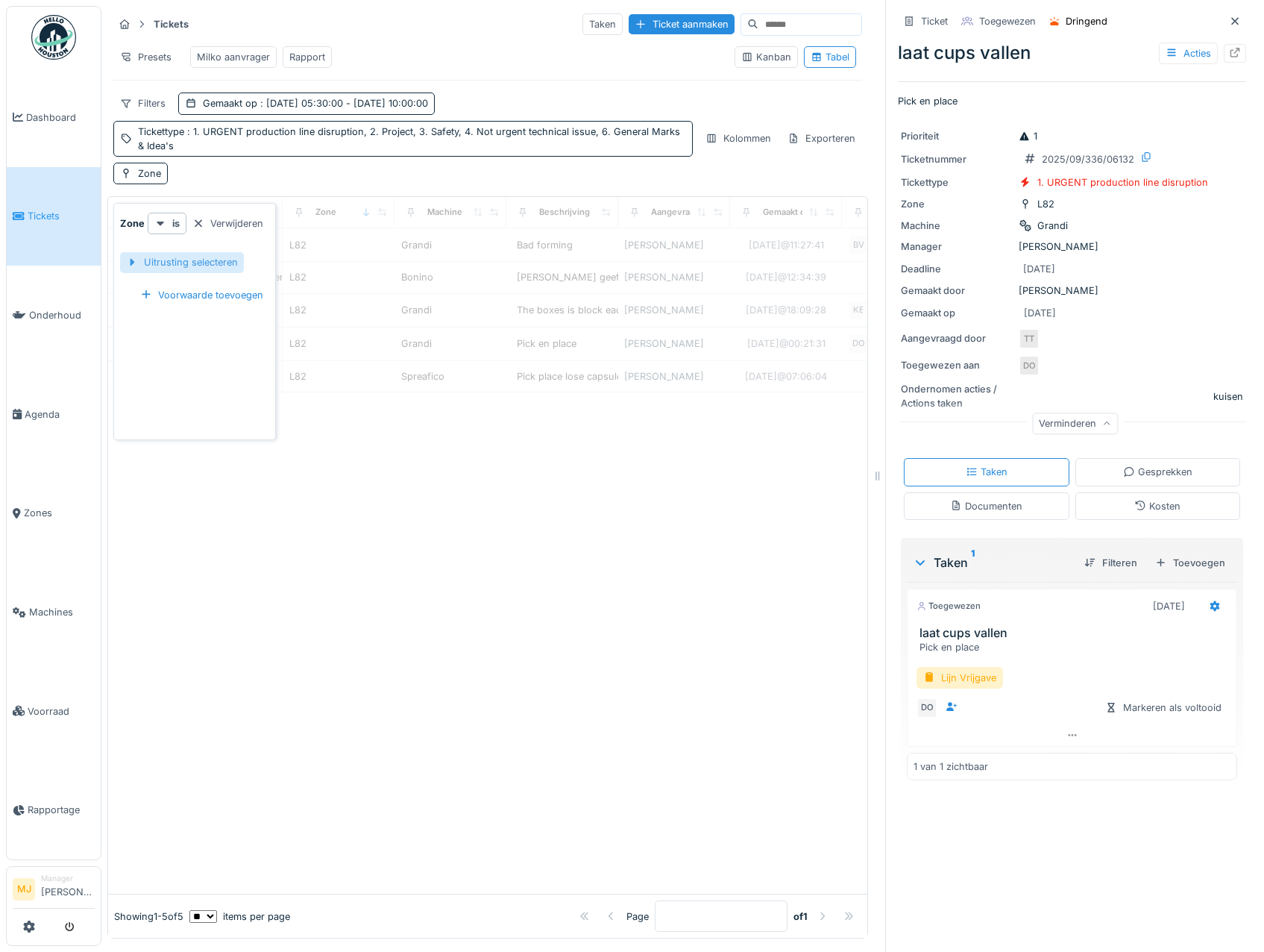
click at [132, 264] on div at bounding box center [132, 262] width 12 height 15
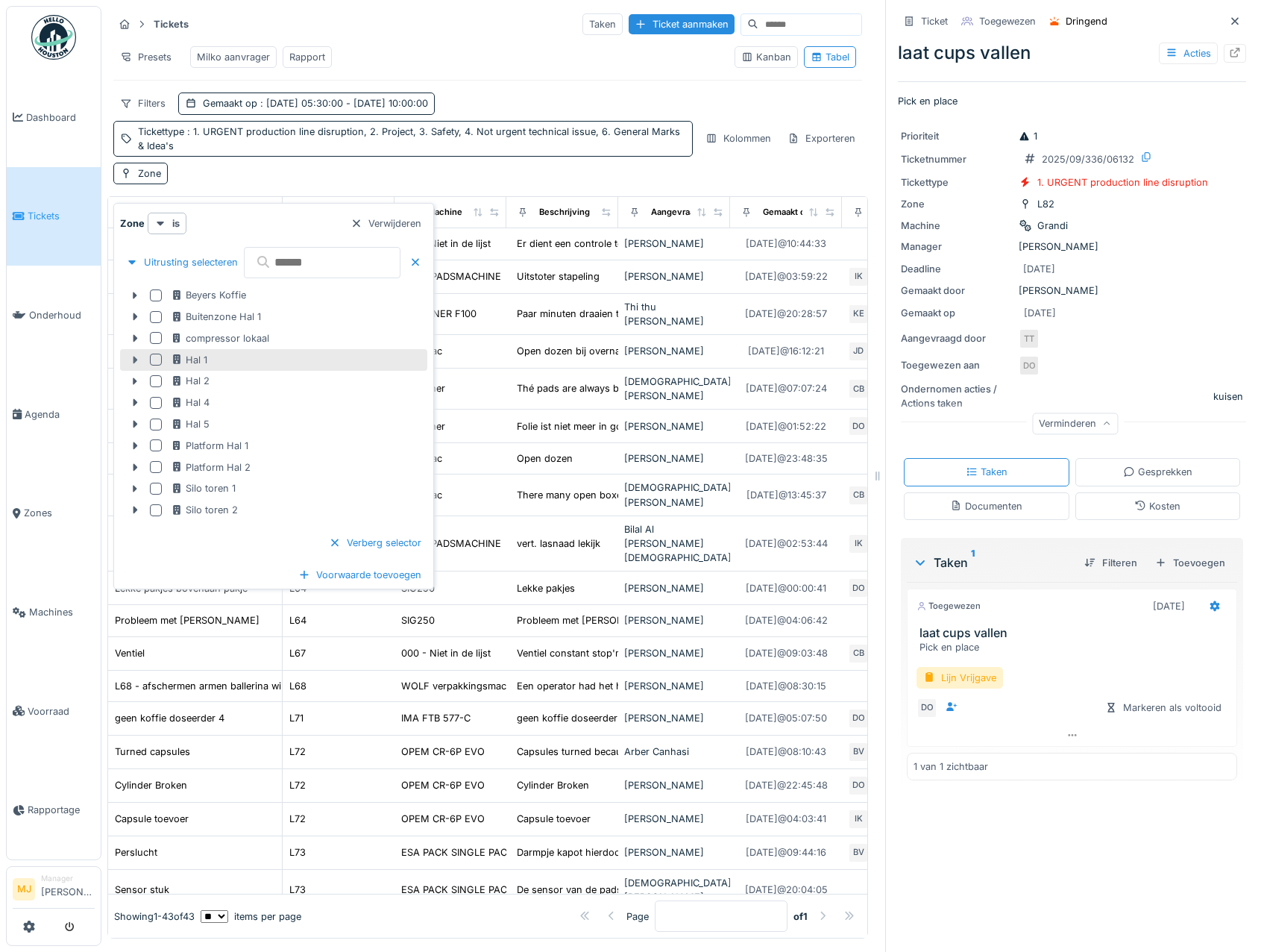
click at [132, 359] on icon at bounding box center [135, 360] width 12 height 10
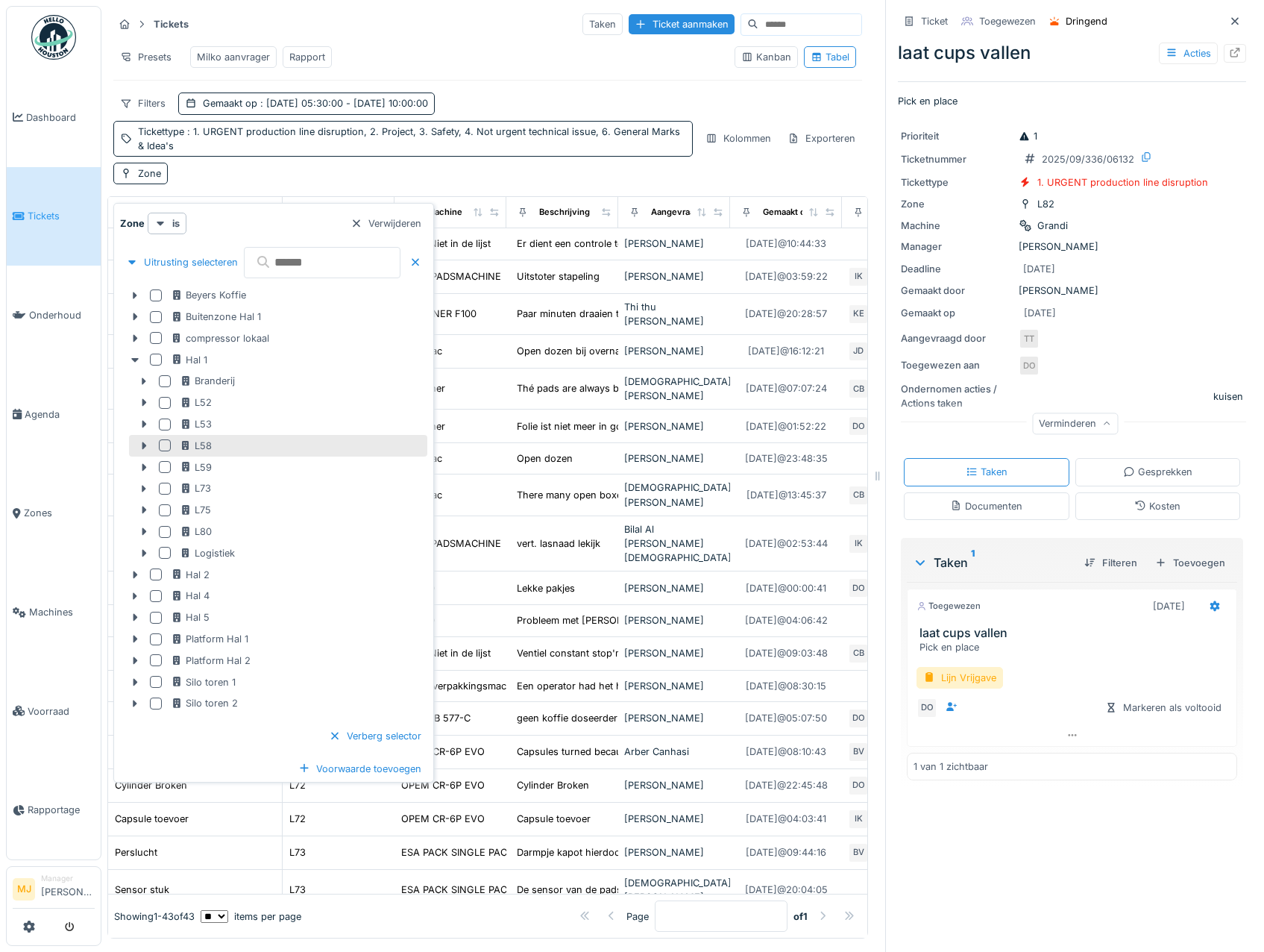
click at [165, 448] on div at bounding box center [165, 445] width 12 height 12
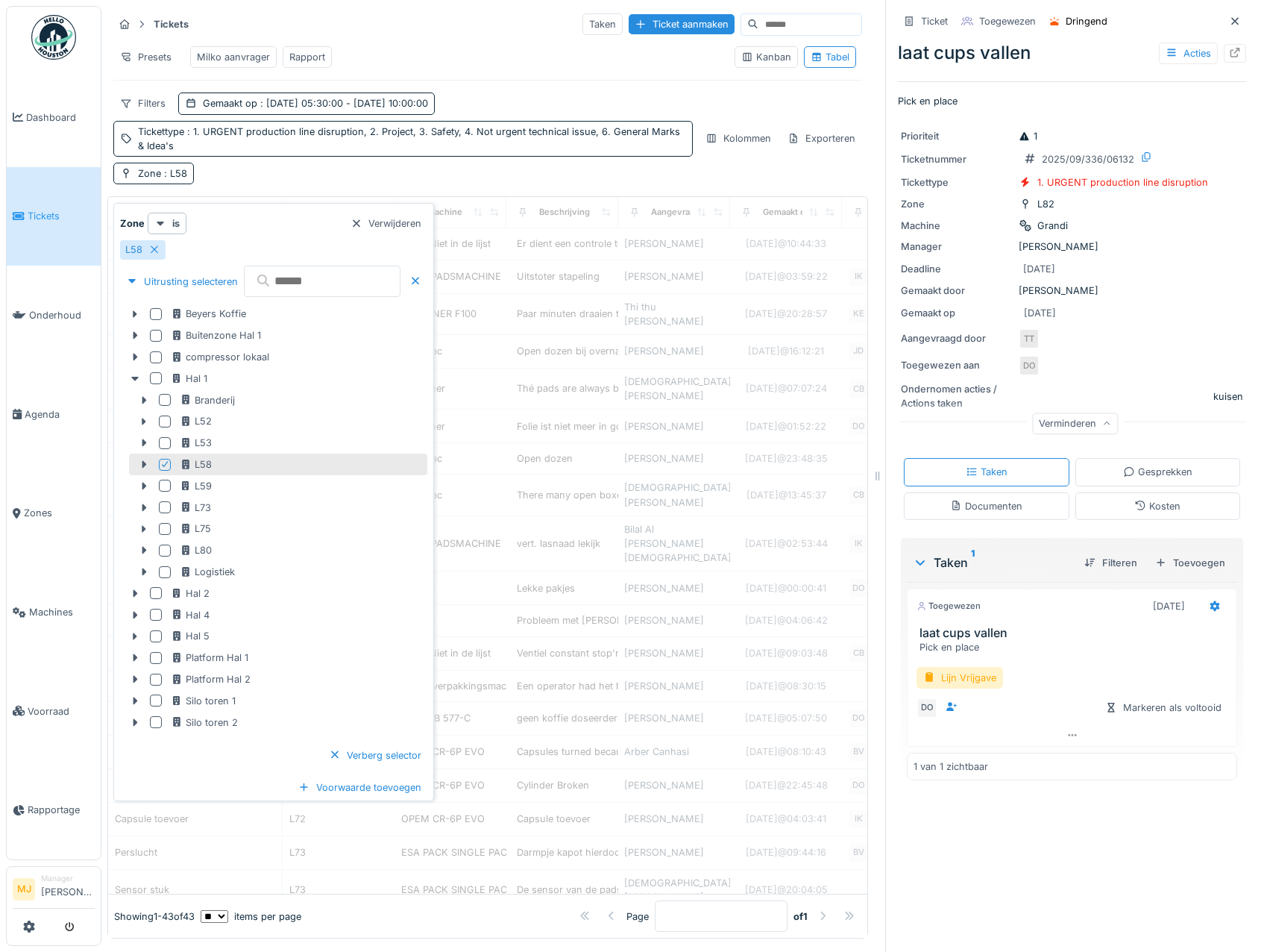
click at [487, 57] on div "Presets Milko aanvrager Rapport" at bounding box center [418, 57] width 609 height 34
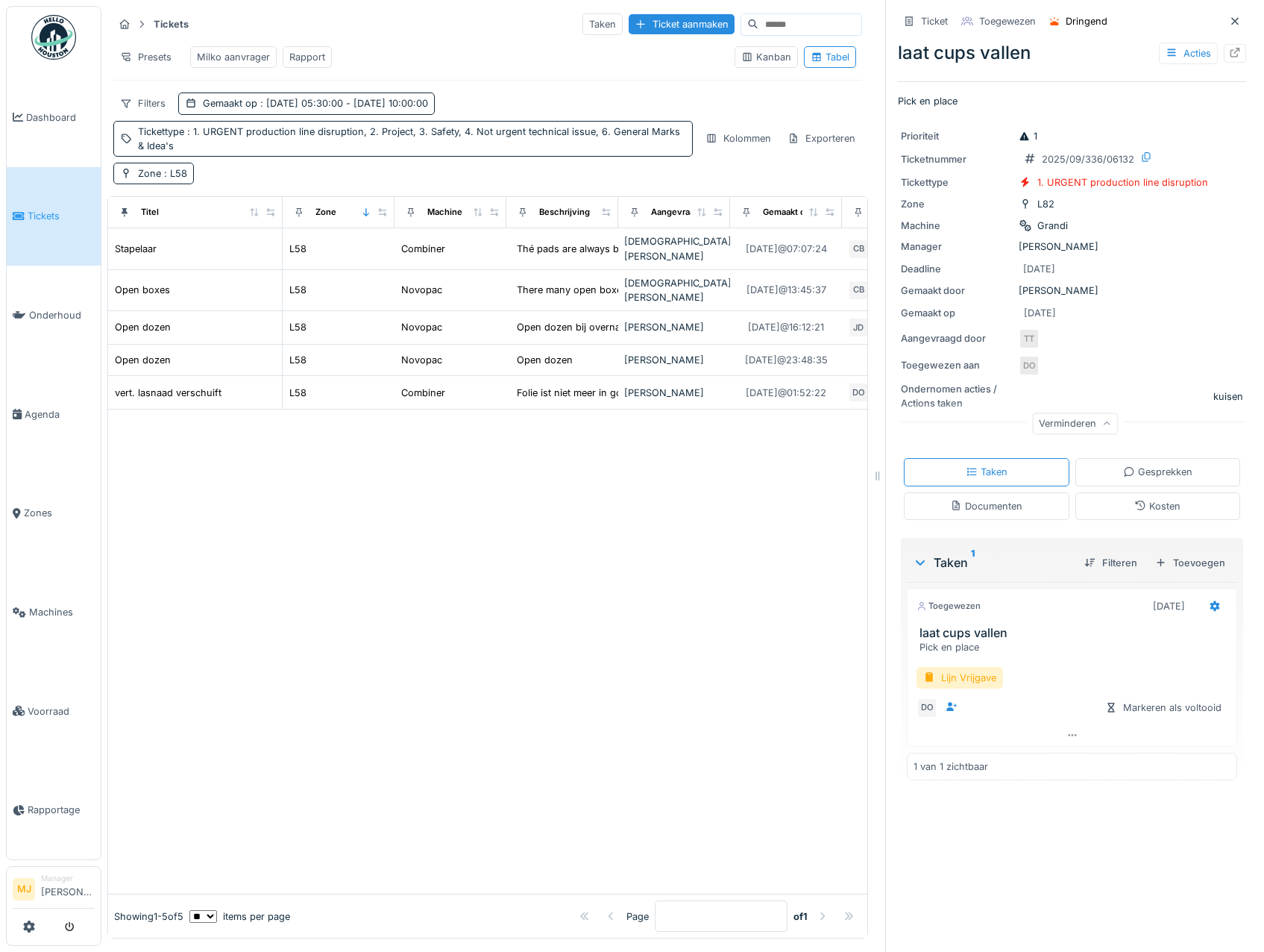
click at [1196, 24] on div "Ticket Toegewezen Dringend" at bounding box center [1072, 21] width 348 height 24
click at [1198, 32] on div "Ticket Toegewezen Dringend" at bounding box center [1072, 21] width 348 height 24
click at [1224, 22] on div at bounding box center [1235, 21] width 22 height 18
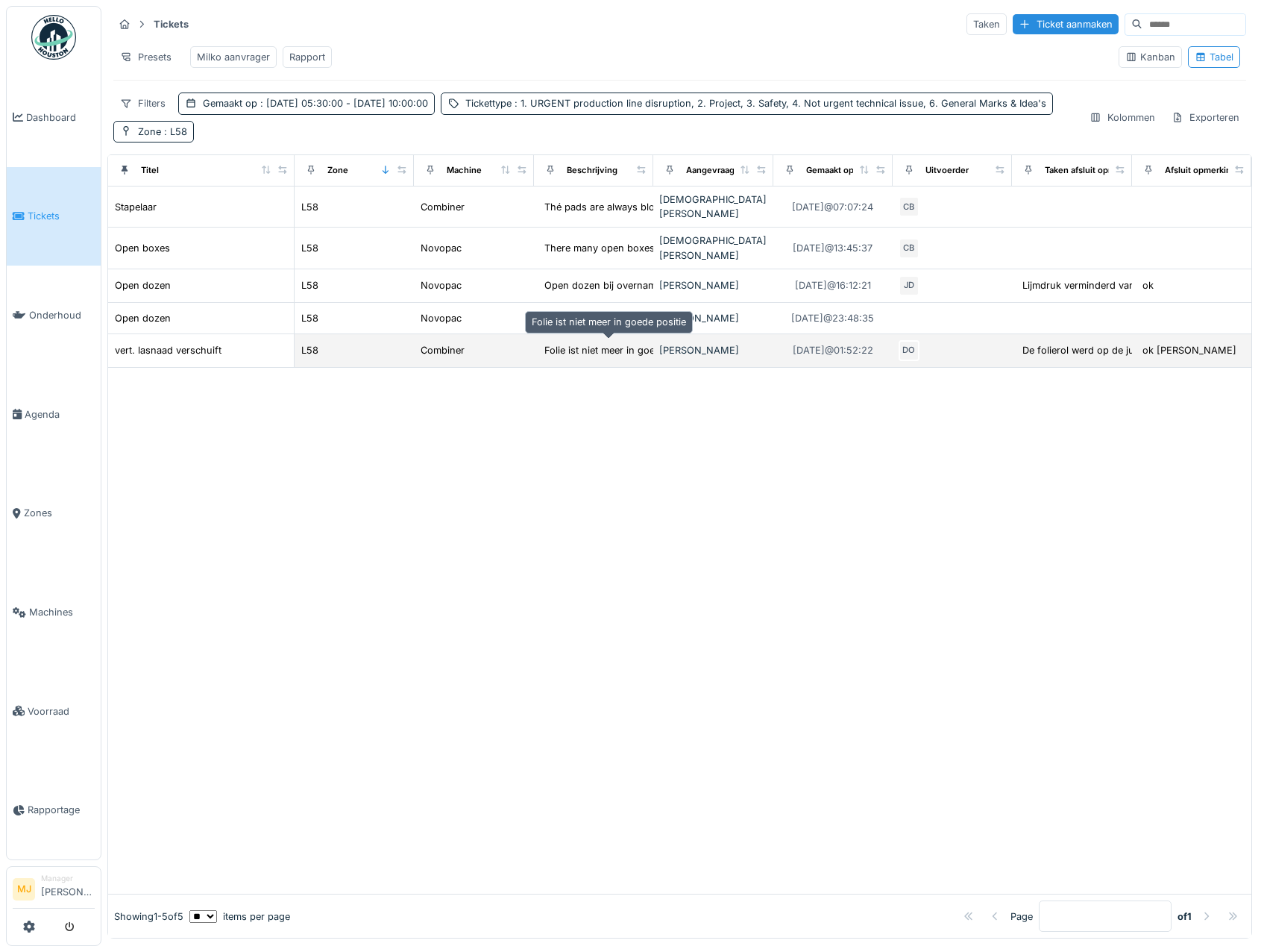
click at [601, 347] on div "Folie ist niet meer in goede positie" at bounding box center [622, 350] width 155 height 15
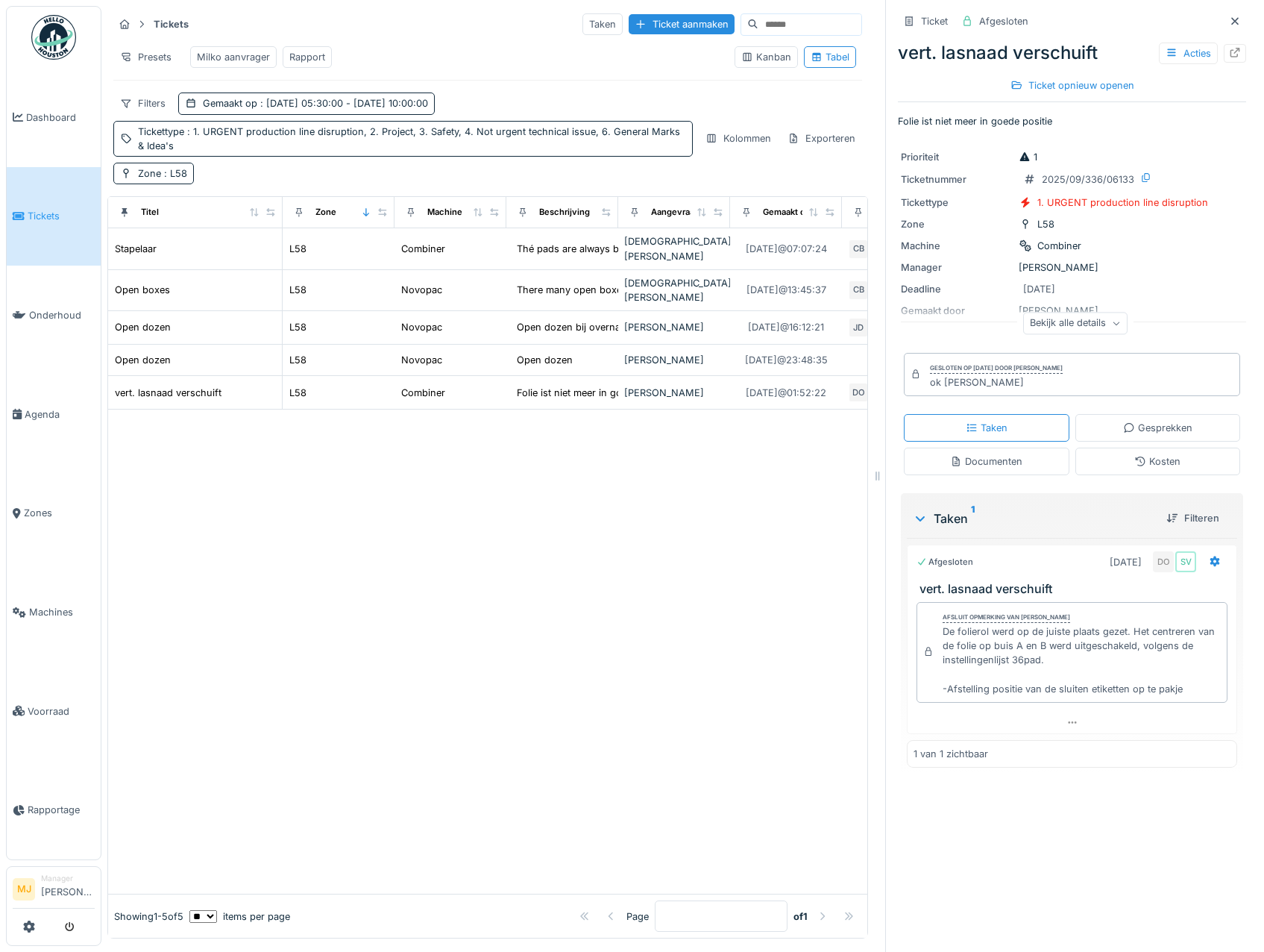
click at [1194, 21] on div "Ticket Afgesloten" at bounding box center [1072, 21] width 348 height 24
click at [1224, 21] on div at bounding box center [1235, 21] width 22 height 18
